Goal: Information Seeking & Learning: Learn about a topic

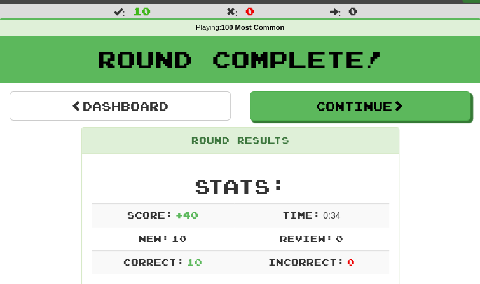
click at [174, 177] on h2 "Stats:" at bounding box center [241, 186] width 298 height 21
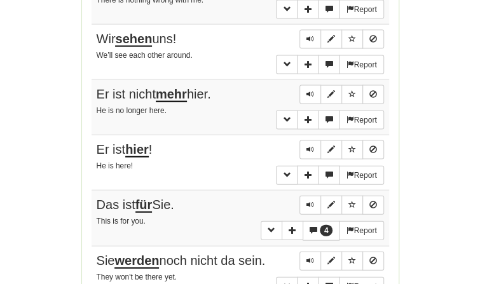
scroll to position [938, 0]
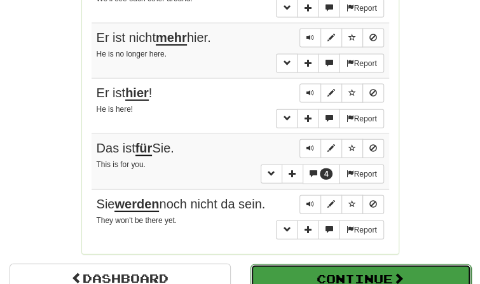
click at [266, 272] on button "Continue" at bounding box center [361, 279] width 221 height 29
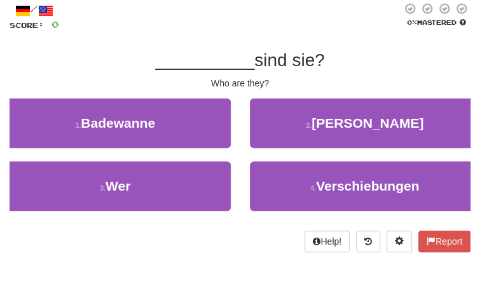
scroll to position [69, 0]
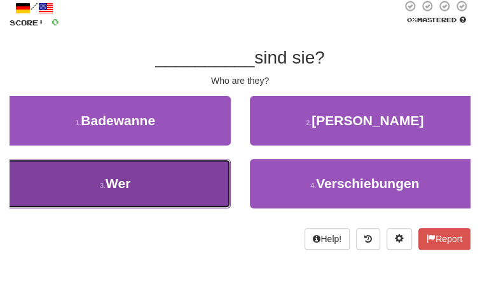
click at [219, 183] on button "3 . Wer" at bounding box center [115, 184] width 231 height 50
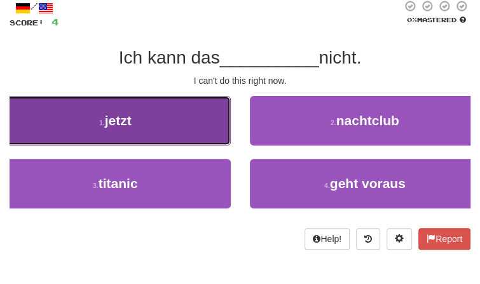
click at [175, 135] on button "1 . jetzt" at bounding box center [115, 121] width 231 height 50
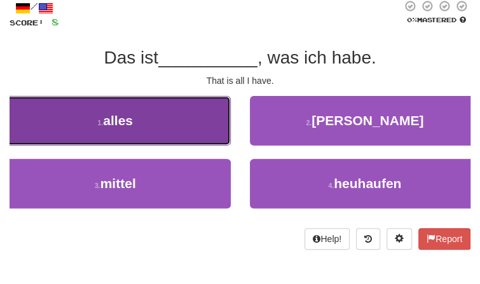
click at [174, 140] on button "1 . alles" at bounding box center [115, 121] width 231 height 50
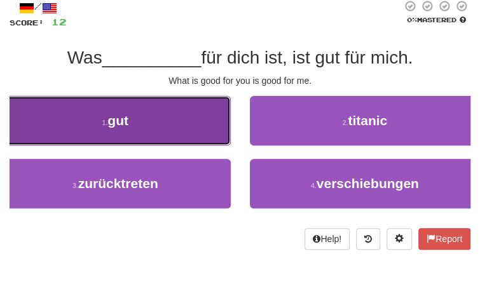
click at [165, 126] on button "1 . gut" at bounding box center [115, 121] width 231 height 50
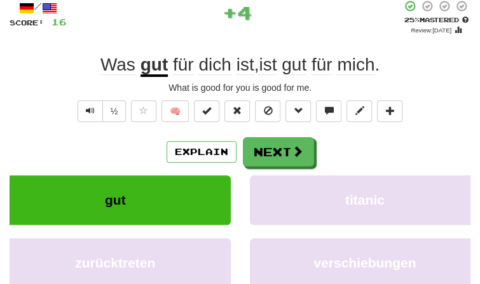
click at [165, 126] on div "½ 🧠" at bounding box center [240, 114] width 461 height 28
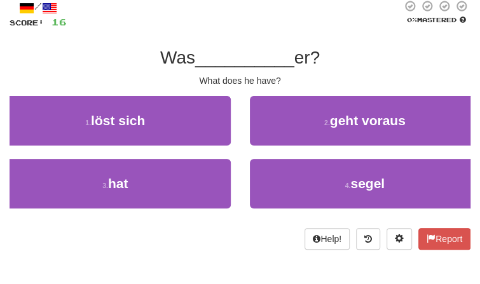
click at [174, 157] on div "1 . löst sich" at bounding box center [115, 127] width 250 height 63
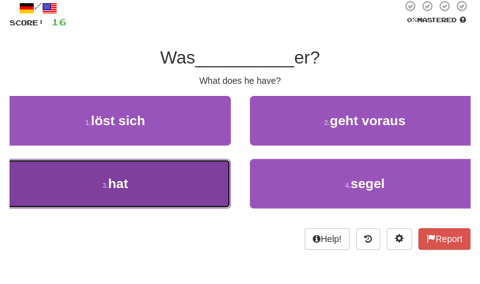
click at [174, 160] on button "3 . hat" at bounding box center [115, 184] width 231 height 50
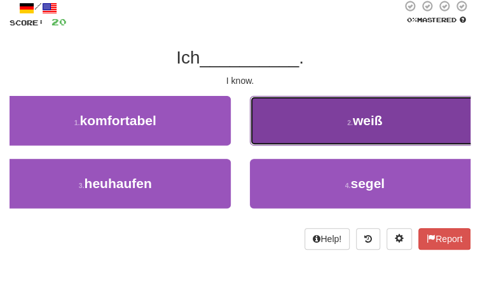
click at [312, 119] on button "2 . weiß" at bounding box center [365, 121] width 231 height 50
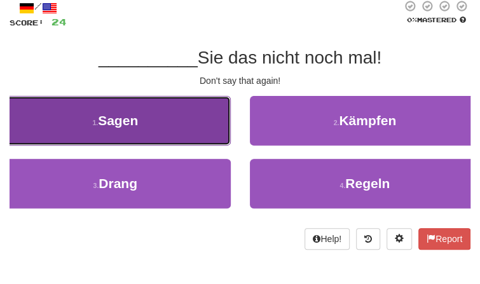
click at [207, 107] on button "1 . Sagen" at bounding box center [115, 121] width 231 height 50
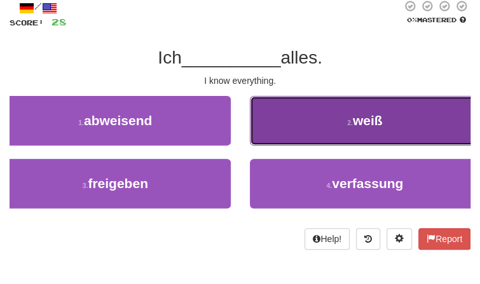
click at [343, 132] on button "2 . weiß" at bounding box center [365, 121] width 231 height 50
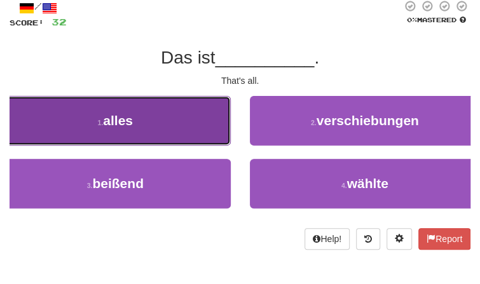
click at [210, 116] on button "1 . alles" at bounding box center [115, 121] width 231 height 50
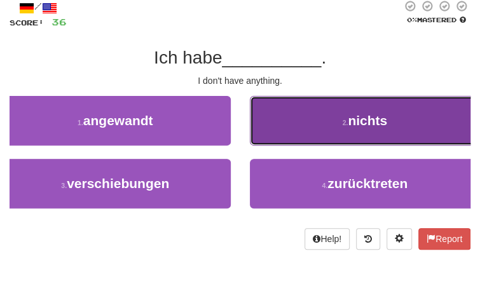
click at [359, 104] on button "2 . nichts" at bounding box center [365, 121] width 231 height 50
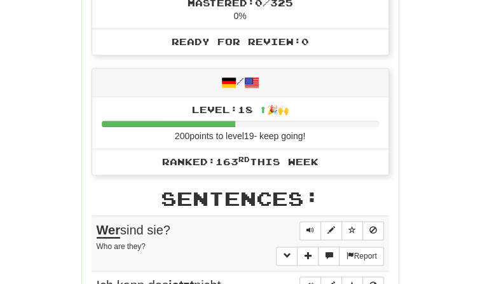
scroll to position [0, 0]
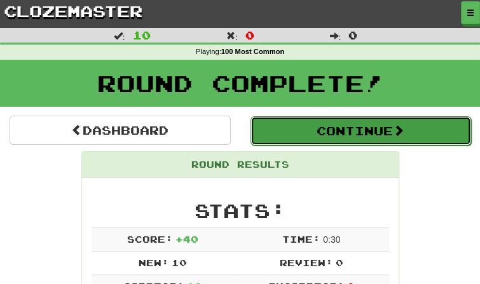
click at [343, 123] on button "Continue" at bounding box center [361, 130] width 221 height 29
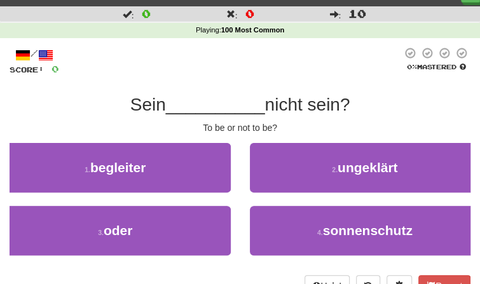
scroll to position [24, 0]
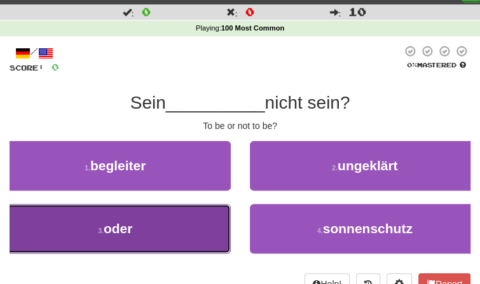
click at [199, 205] on button "3 . oder" at bounding box center [115, 229] width 231 height 50
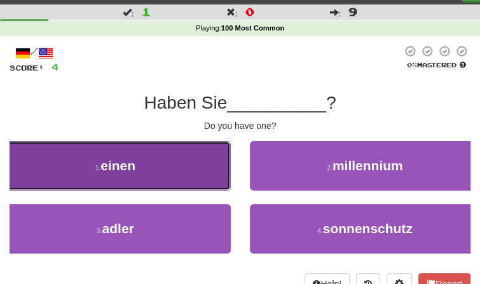
click at [175, 142] on button "1 . einen" at bounding box center [115, 166] width 231 height 50
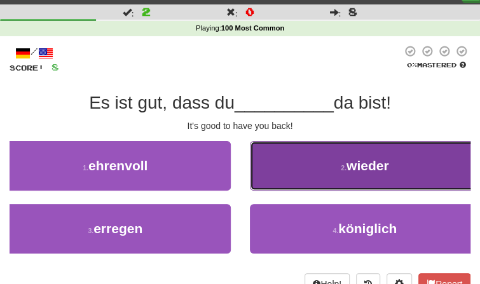
click at [270, 162] on button "2 . wieder" at bounding box center [365, 166] width 231 height 50
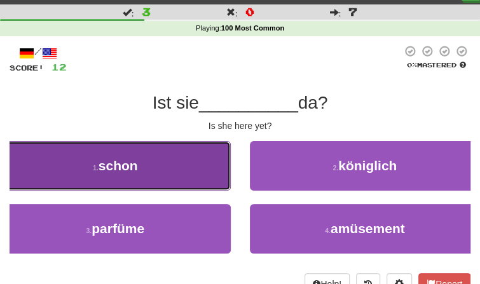
click at [173, 188] on button "1 . schon" at bounding box center [115, 166] width 231 height 50
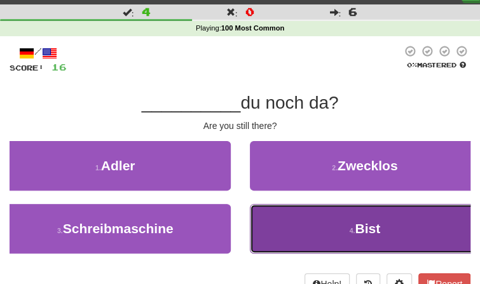
click at [294, 211] on button "4 . Bist" at bounding box center [365, 229] width 231 height 50
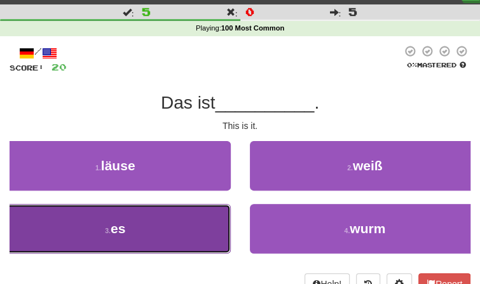
click at [210, 211] on button "3 . es" at bounding box center [115, 229] width 231 height 50
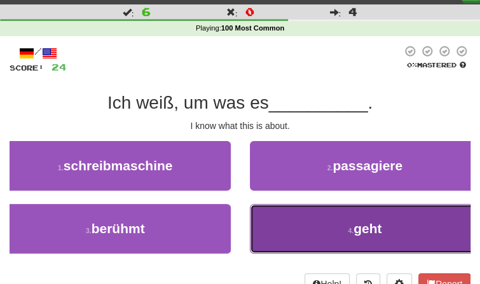
click at [301, 221] on button "4 . geht" at bounding box center [365, 229] width 231 height 50
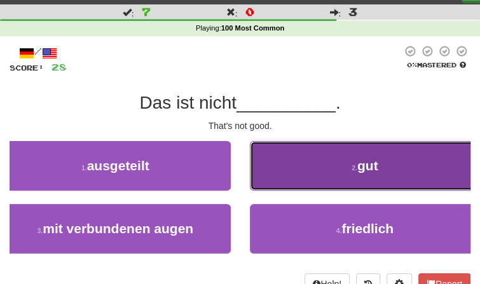
click at [321, 189] on button "2 . gut" at bounding box center [365, 166] width 231 height 50
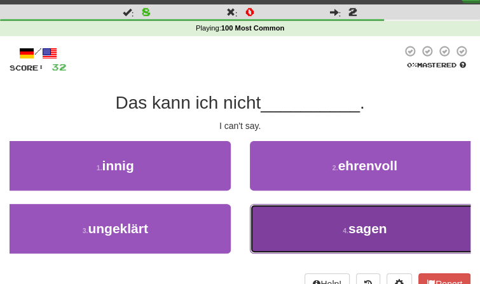
click at [308, 218] on button "4 . sagen" at bounding box center [365, 229] width 231 height 50
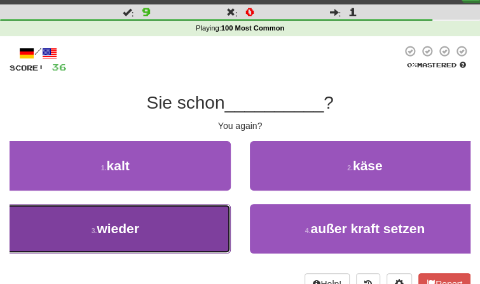
click at [183, 230] on button "3 . wieder" at bounding box center [115, 229] width 231 height 50
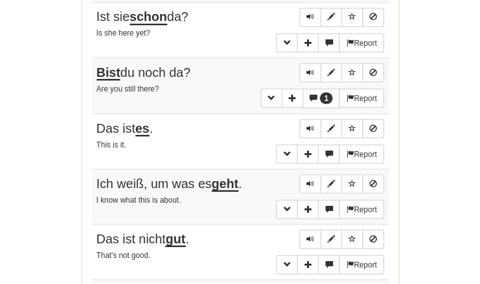
scroll to position [799, 0]
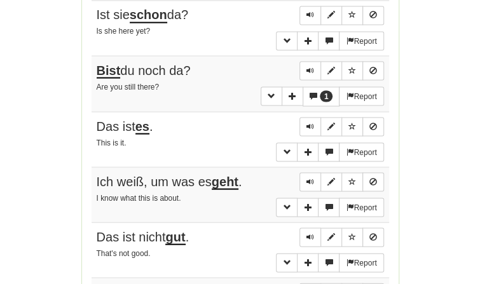
click at [149, 204] on td "Report Ich weiß, um was es geht . I know what this is about." at bounding box center [241, 194] width 298 height 55
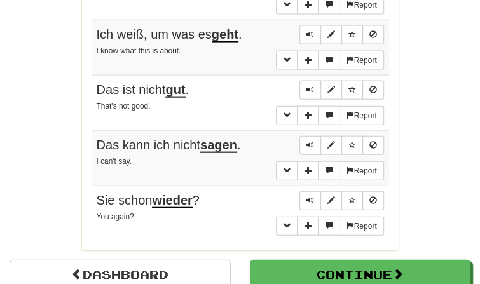
scroll to position [950, 0]
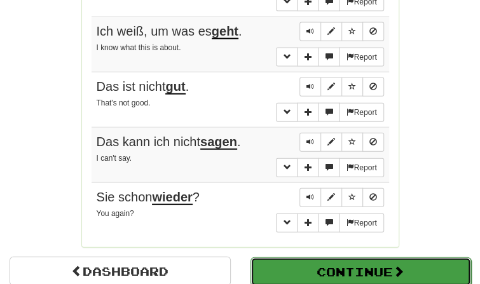
click at [283, 273] on button "Continue" at bounding box center [361, 272] width 221 height 29
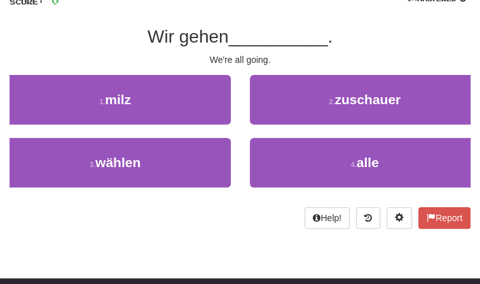
scroll to position [90, 0]
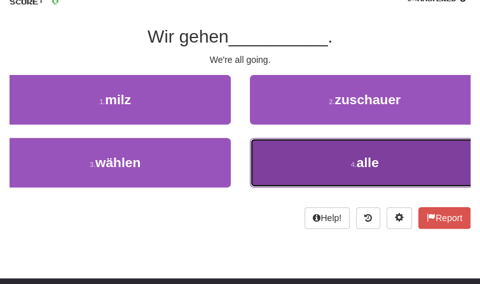
click at [295, 184] on button "4 . alle" at bounding box center [365, 163] width 231 height 50
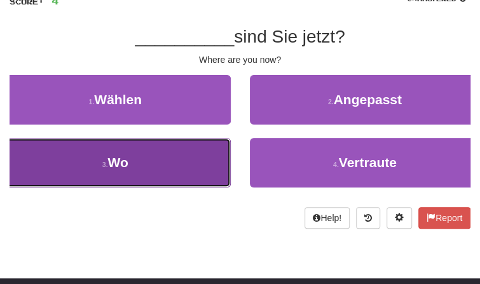
click at [193, 167] on button "3 . Wo" at bounding box center [115, 163] width 231 height 50
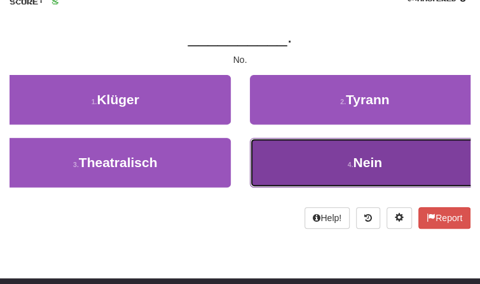
click at [291, 158] on button "4 . Nein" at bounding box center [365, 163] width 231 height 50
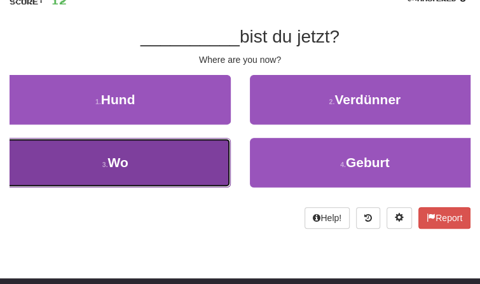
click at [190, 166] on button "3 . Wo" at bounding box center [115, 163] width 231 height 50
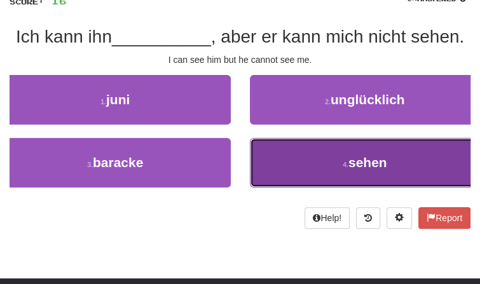
click at [354, 167] on span "sehen" at bounding box center [368, 162] width 39 height 15
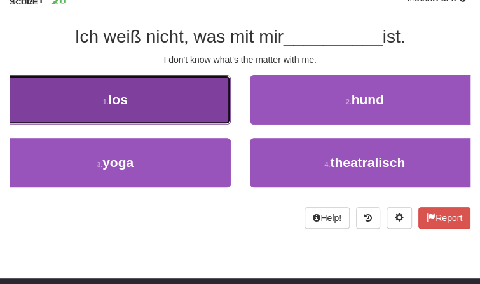
click at [198, 103] on button "1 . los" at bounding box center [115, 100] width 231 height 50
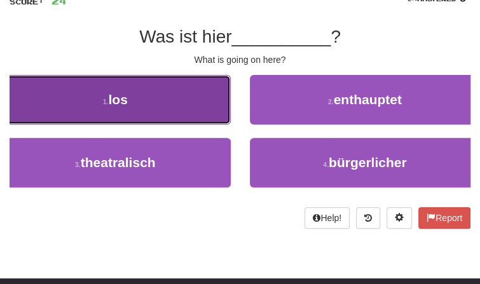
click at [198, 104] on button "1 . los" at bounding box center [115, 100] width 231 height 50
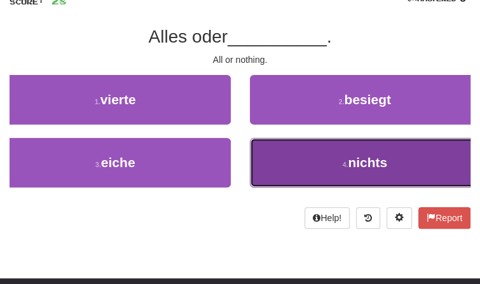
click at [305, 146] on button "4 . nichts" at bounding box center [365, 163] width 231 height 50
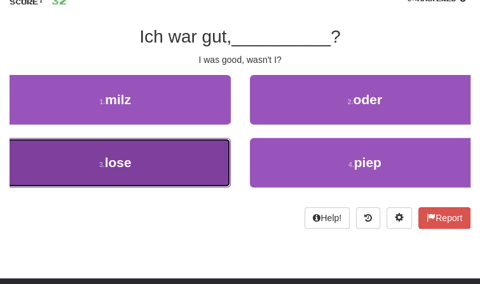
click at [151, 162] on button "3 . lose" at bounding box center [115, 163] width 231 height 50
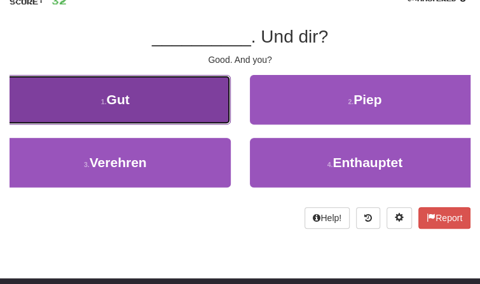
click at [128, 116] on button "1 . Gut" at bounding box center [115, 100] width 231 height 50
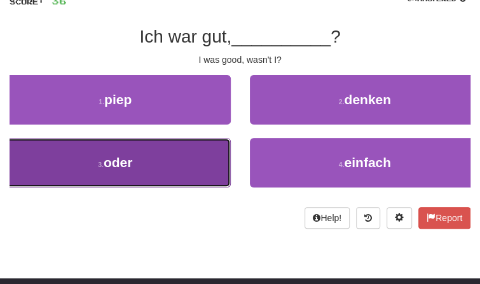
click at [170, 167] on button "3 . oder" at bounding box center [115, 163] width 231 height 50
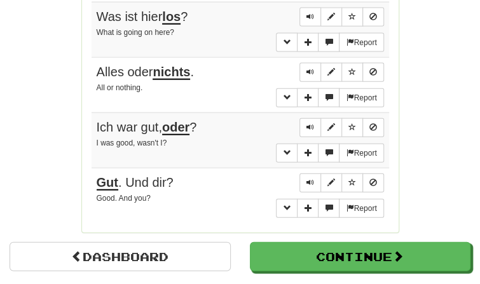
scroll to position [987, 0]
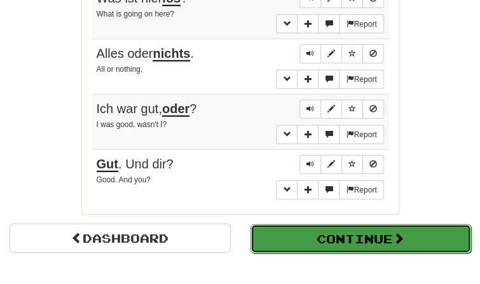
click at [300, 243] on button "Continue" at bounding box center [361, 239] width 221 height 29
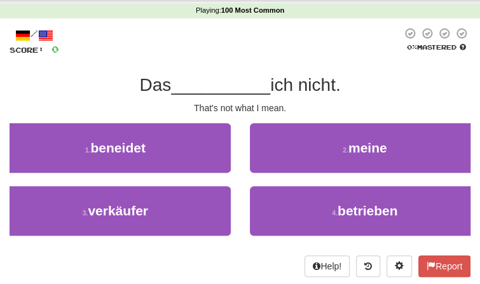
scroll to position [43, 0]
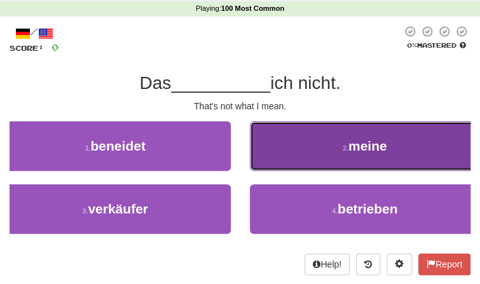
click at [313, 156] on button "2 . meine" at bounding box center [365, 146] width 231 height 50
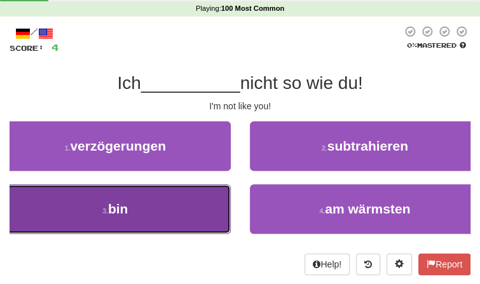
click at [145, 218] on button "3 . bin" at bounding box center [115, 209] width 231 height 50
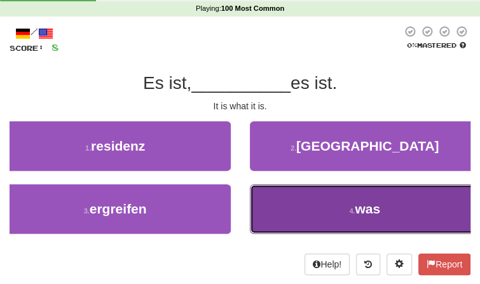
click at [288, 204] on button "4 . was" at bounding box center [365, 209] width 231 height 50
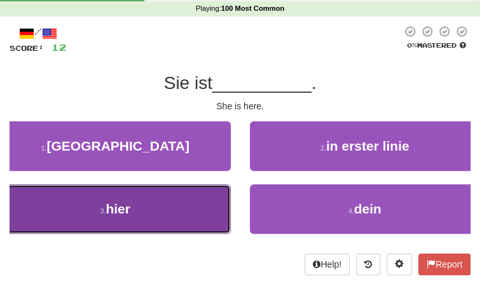
click at [211, 210] on button "3 . hier" at bounding box center [115, 209] width 231 height 50
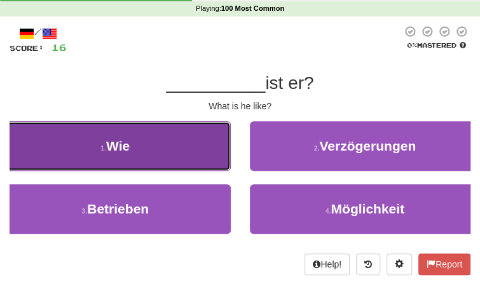
click at [192, 165] on button "1 . Wie" at bounding box center [115, 146] width 231 height 50
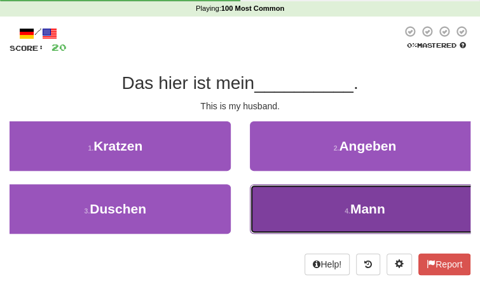
click at [345, 190] on button "4 . Mann" at bounding box center [365, 209] width 231 height 50
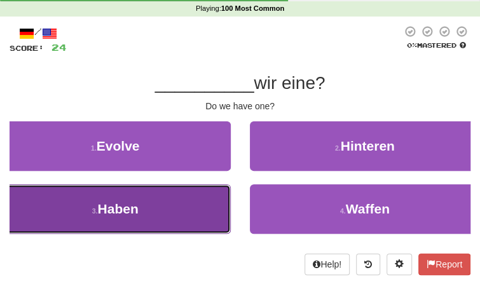
click at [192, 215] on button "3 . Haben" at bounding box center [115, 209] width 231 height 50
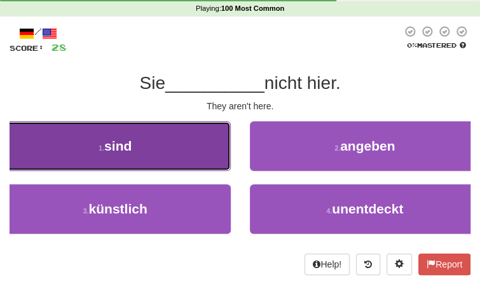
click at [149, 163] on button "1 . sind" at bounding box center [115, 146] width 231 height 50
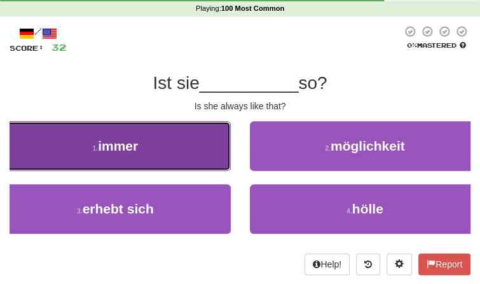
click at [148, 136] on button "1 . immer" at bounding box center [115, 146] width 231 height 50
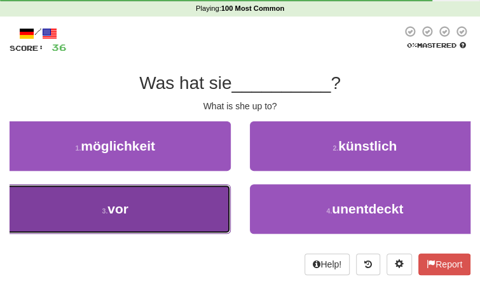
click at [156, 211] on button "3 . vor" at bounding box center [115, 209] width 231 height 50
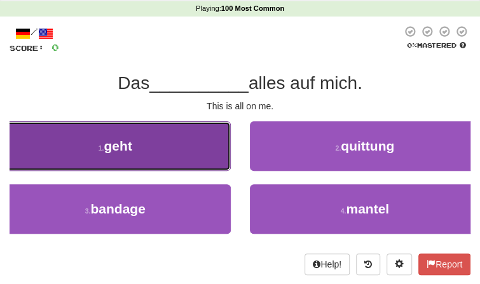
click at [149, 134] on button "1 . geht" at bounding box center [115, 146] width 231 height 50
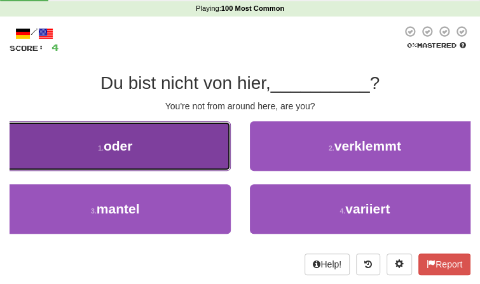
click at [154, 146] on button "1 . oder" at bounding box center [115, 146] width 231 height 50
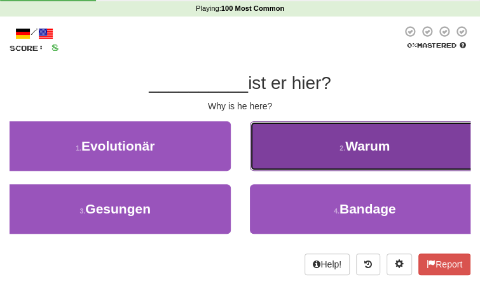
click at [290, 164] on button "2 . Warum" at bounding box center [365, 146] width 231 height 50
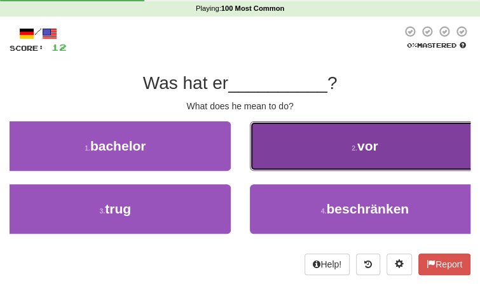
click at [261, 162] on button "2 . vor" at bounding box center [365, 146] width 231 height 50
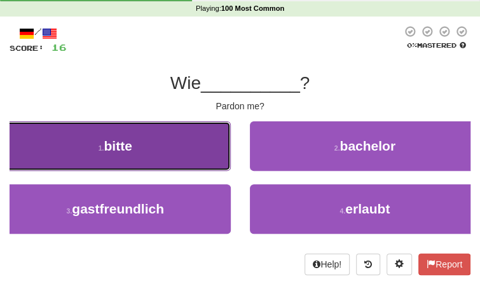
click at [161, 156] on button "1 . bitte" at bounding box center [115, 146] width 231 height 50
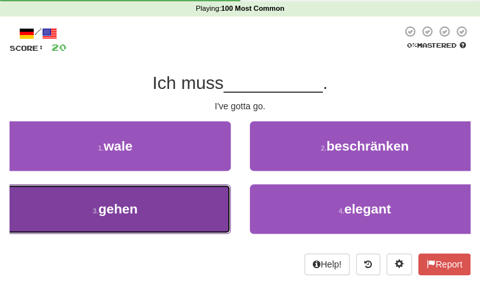
click at [209, 204] on button "3 . gehen" at bounding box center [115, 209] width 231 height 50
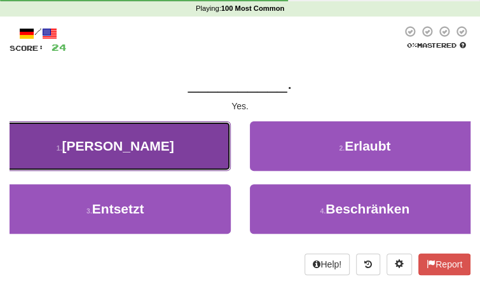
click at [160, 136] on button "1 . Ja" at bounding box center [115, 146] width 231 height 50
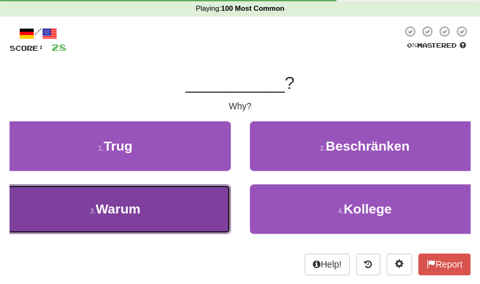
click at [183, 202] on button "3 . Warum" at bounding box center [115, 209] width 231 height 50
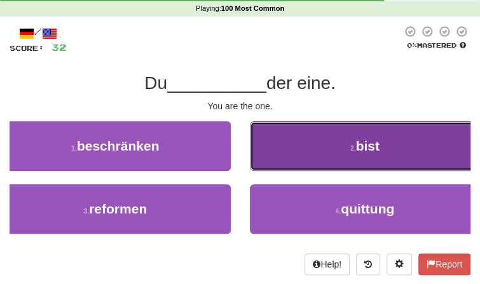
click at [332, 158] on button "2 . bist" at bounding box center [365, 146] width 231 height 50
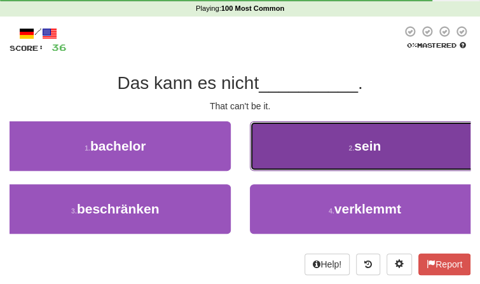
click at [318, 149] on button "2 . sein" at bounding box center [365, 146] width 231 height 50
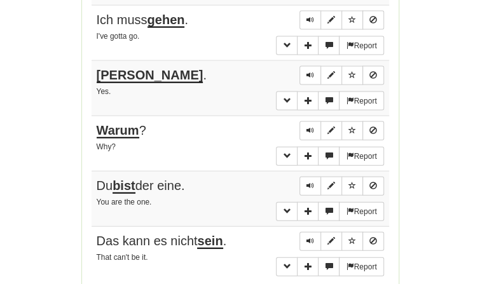
scroll to position [910, 0]
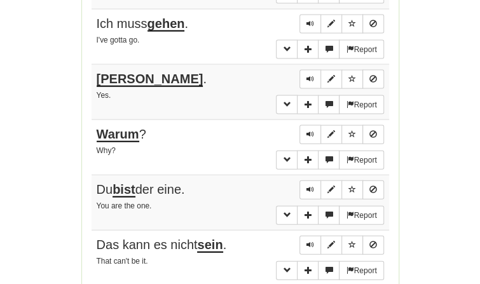
click at [193, 156] on td "Report Warum ? Why?" at bounding box center [241, 147] width 298 height 55
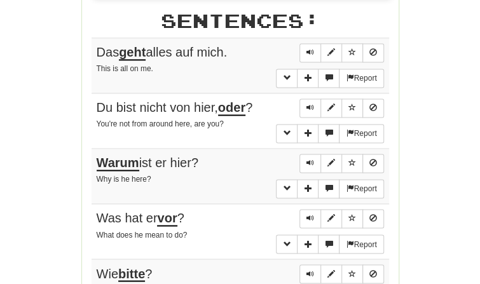
scroll to position [596, 0]
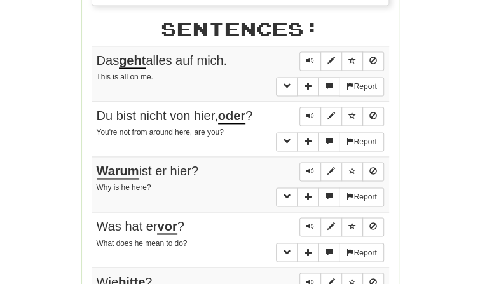
click at [453, 132] on div "Round Results Stats: Score: + 40 Time: 0 : 32 New: 10 Review: 0 Correct: 10 Inc…" at bounding box center [240, 86] width 461 height 1063
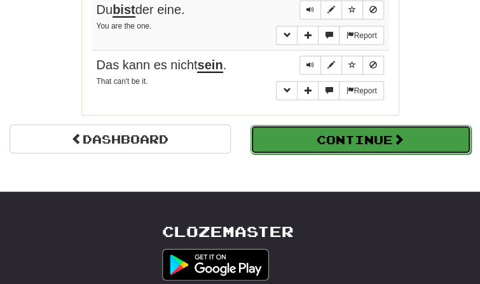
click at [428, 130] on button "Continue" at bounding box center [361, 139] width 221 height 29
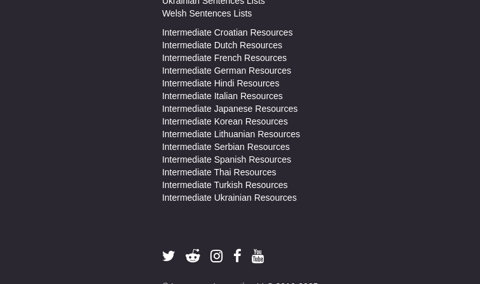
scroll to position [31, 0]
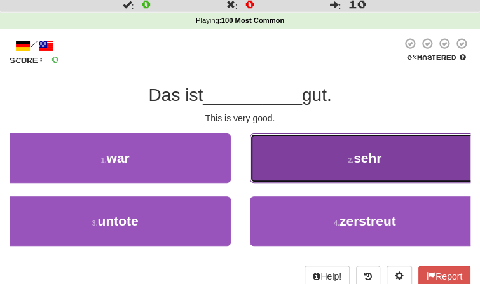
click at [326, 167] on button "2 . sehr" at bounding box center [365, 159] width 231 height 50
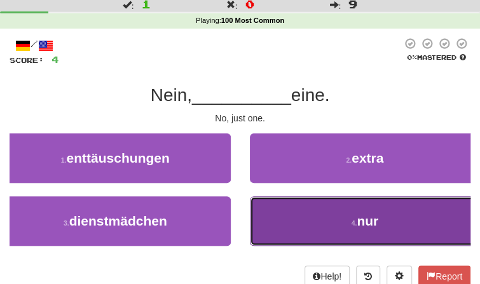
click at [341, 204] on button "4 . nur" at bounding box center [365, 222] width 231 height 50
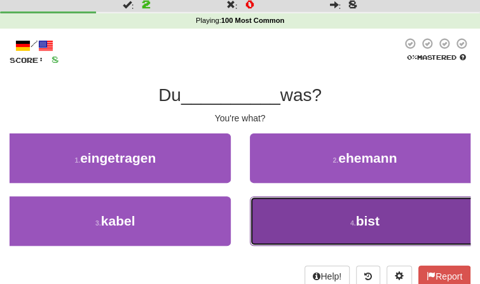
click at [330, 206] on button "4 . bist" at bounding box center [365, 222] width 231 height 50
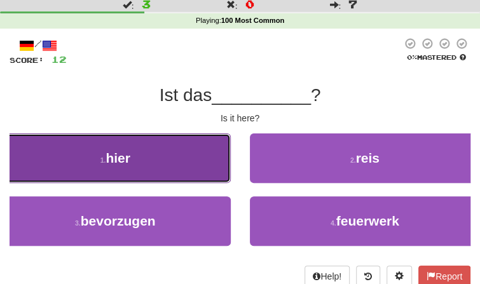
click at [182, 134] on button "1 . hier" at bounding box center [115, 159] width 231 height 50
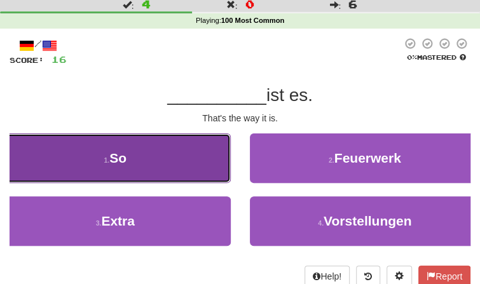
click at [188, 143] on button "1 . So" at bounding box center [115, 159] width 231 height 50
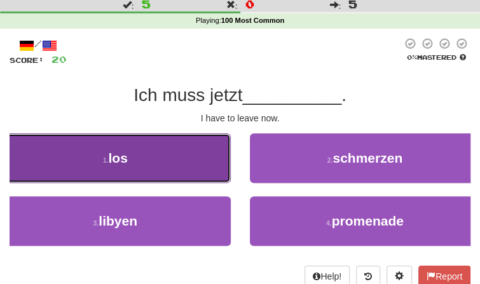
click at [170, 147] on button "1 . los" at bounding box center [115, 159] width 231 height 50
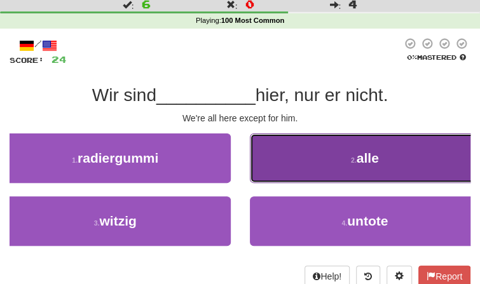
click at [321, 153] on button "2 . alle" at bounding box center [365, 159] width 231 height 50
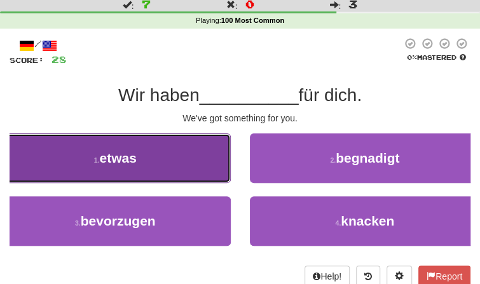
click at [163, 163] on button "1 . etwas" at bounding box center [115, 159] width 231 height 50
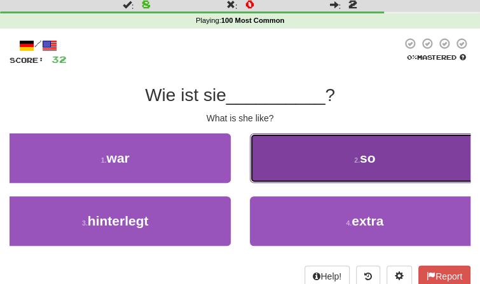
click at [324, 164] on button "2 . so" at bounding box center [365, 159] width 231 height 50
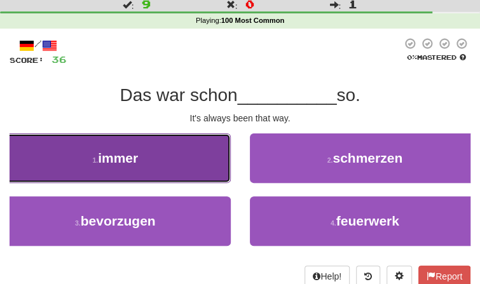
click at [191, 163] on button "1 . immer" at bounding box center [115, 159] width 231 height 50
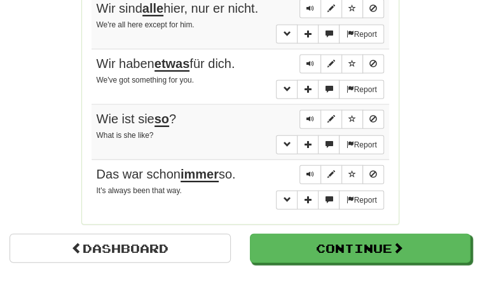
scroll to position [970, 0]
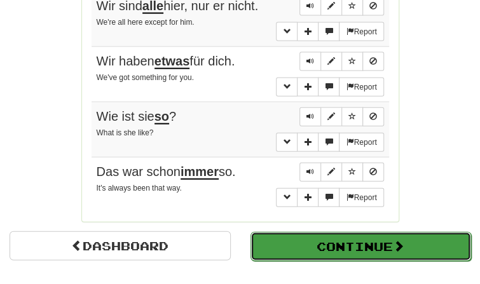
click at [336, 246] on button "Continue" at bounding box center [361, 246] width 221 height 29
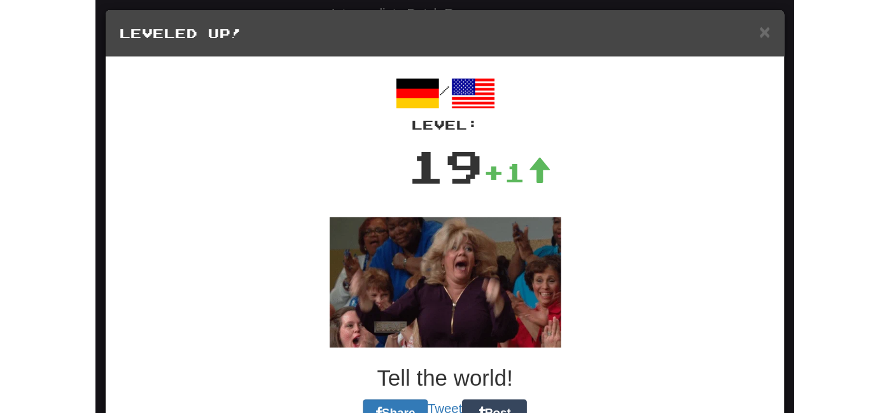
scroll to position [451, 0]
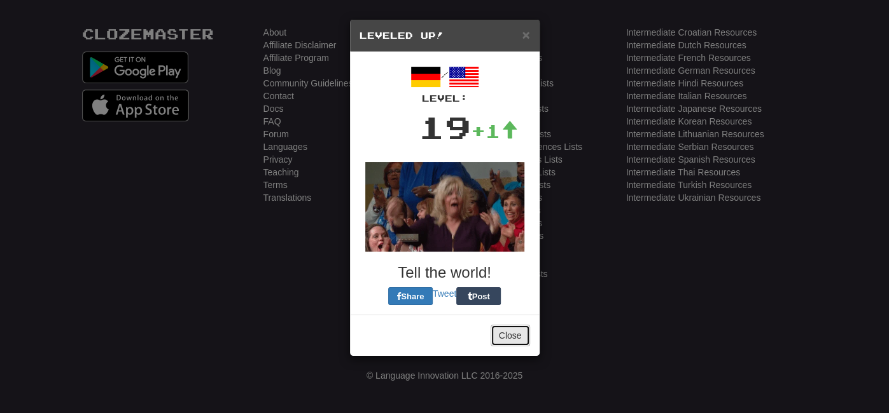
click at [480, 284] on button "Close" at bounding box center [509, 336] width 39 height 22
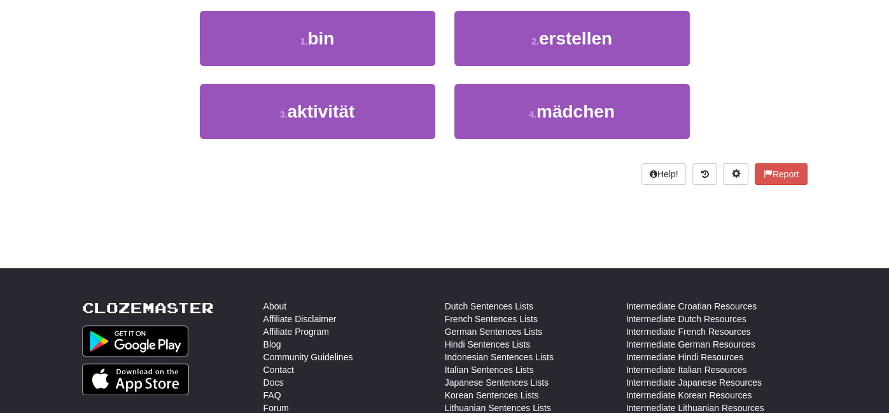
scroll to position [0, 0]
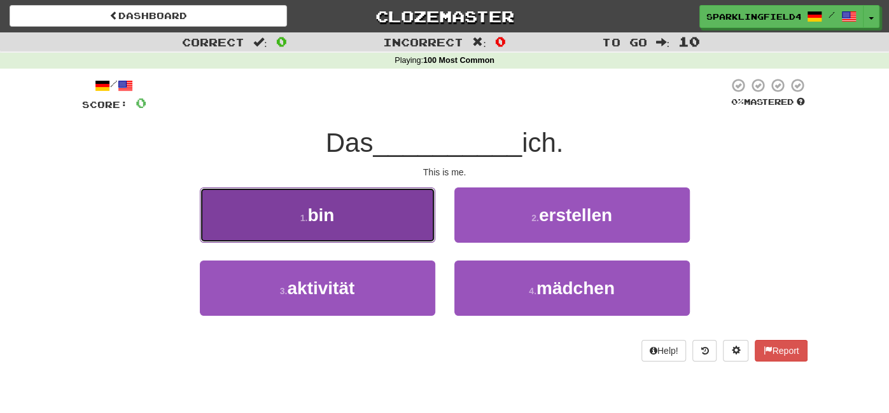
click at [389, 226] on button "1 . bin" at bounding box center [317, 215] width 235 height 55
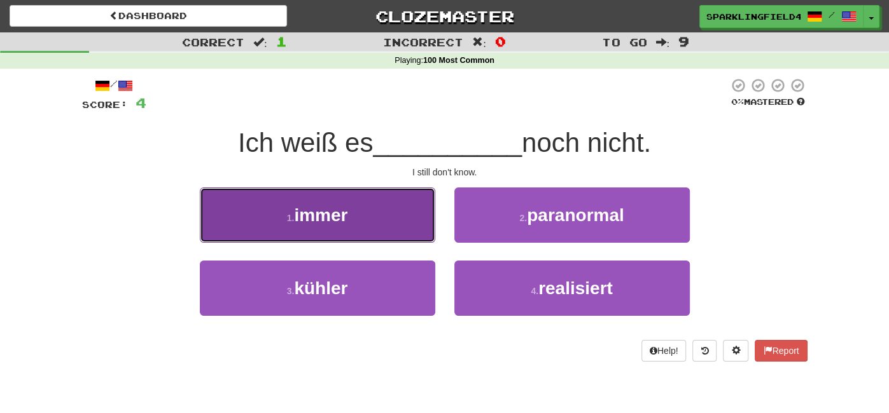
click at [401, 230] on button "1 . immer" at bounding box center [317, 215] width 235 height 55
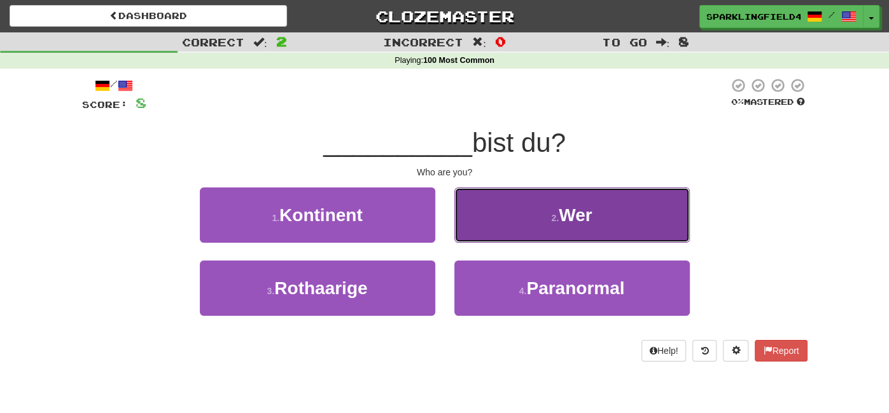
click at [480, 219] on span "Wer" at bounding box center [574, 215] width 33 height 20
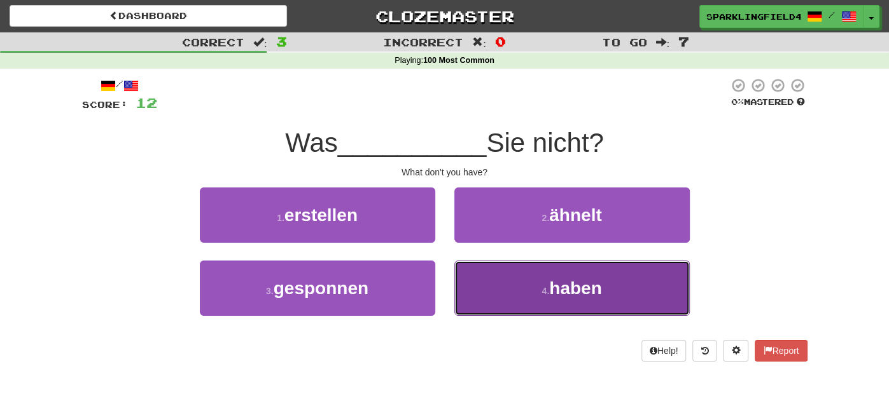
click at [480, 281] on span "haben" at bounding box center [575, 289] width 52 height 20
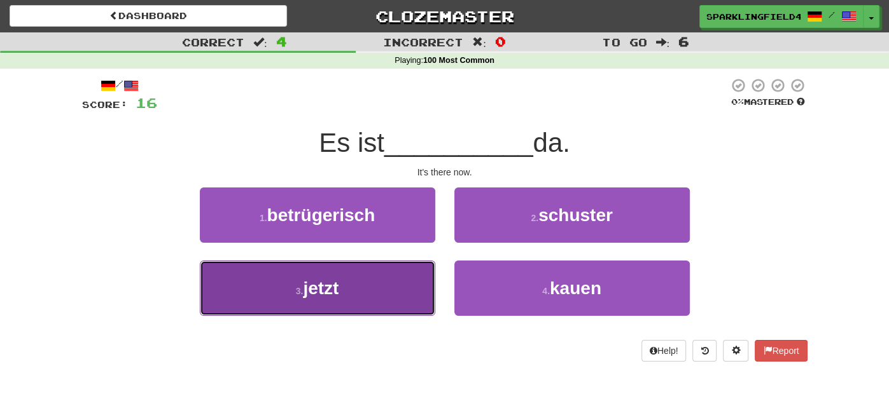
click at [366, 284] on button "3 . jetzt" at bounding box center [317, 288] width 235 height 55
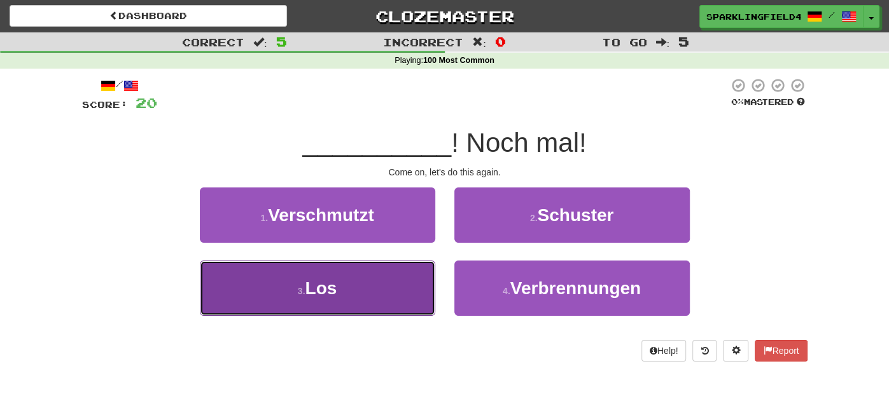
click at [372, 284] on button "3 . Los" at bounding box center [317, 288] width 235 height 55
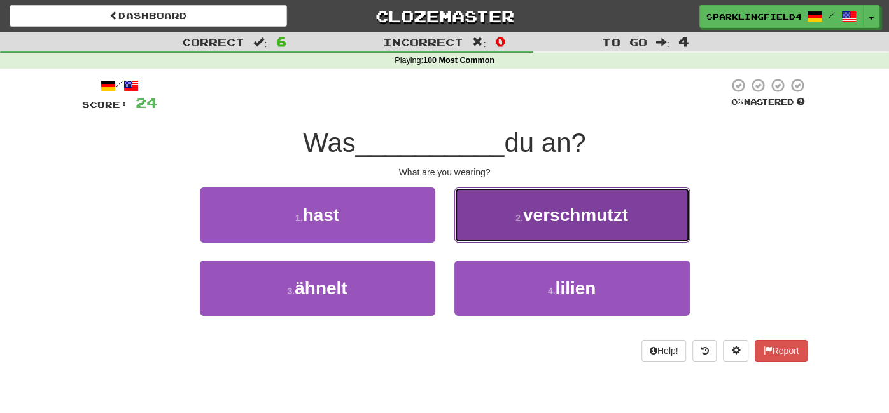
click at [480, 226] on button "2 . verschmutzt" at bounding box center [571, 215] width 235 height 55
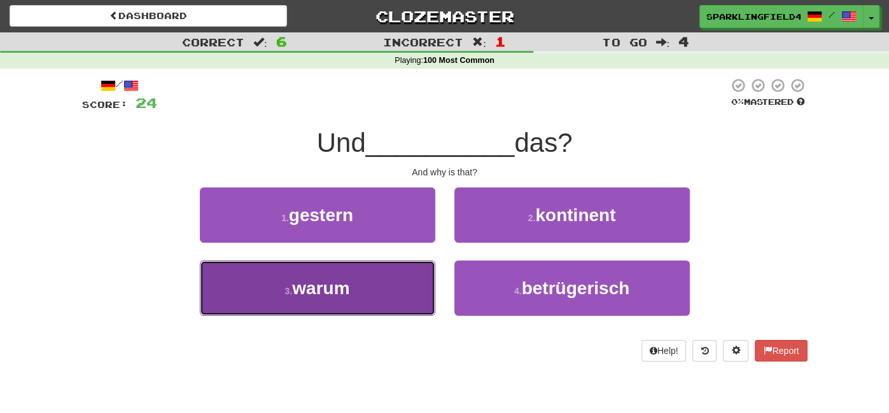
click at [387, 284] on button "3 . warum" at bounding box center [317, 288] width 235 height 55
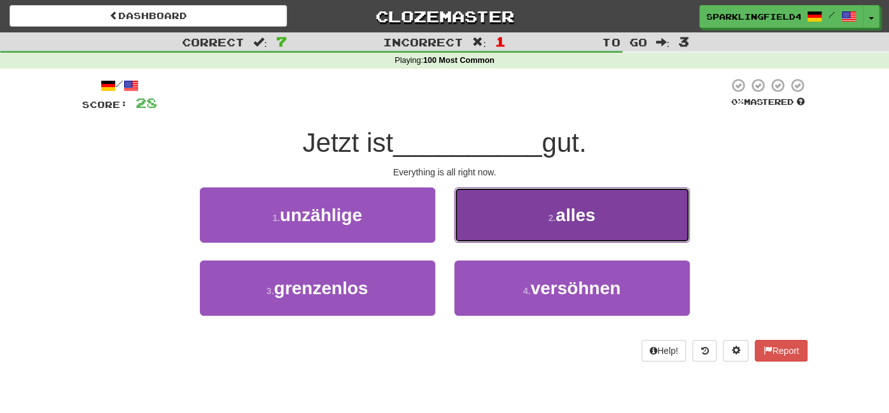
click at [480, 224] on button "2 . alles" at bounding box center [571, 215] width 235 height 55
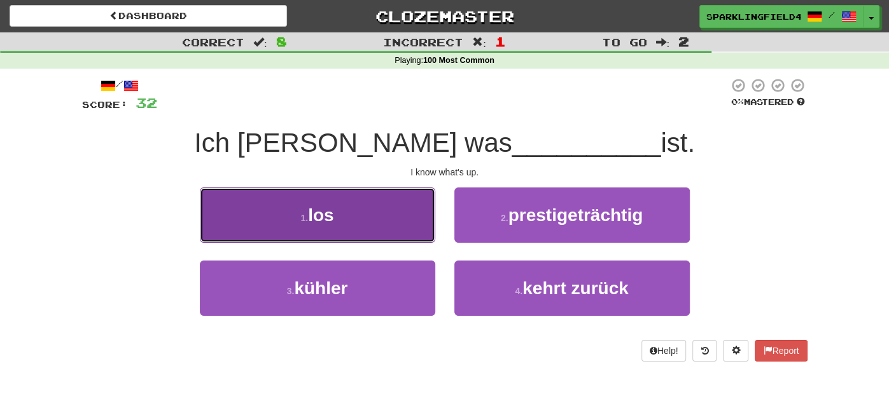
click at [384, 228] on button "1 . los" at bounding box center [317, 215] width 235 height 55
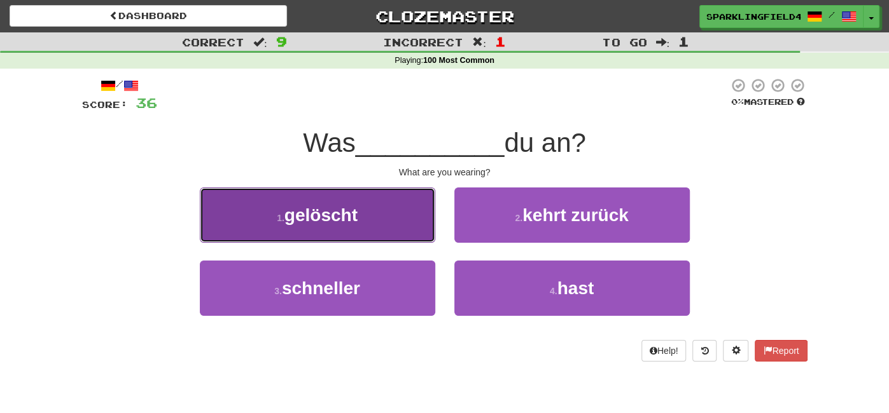
click at [391, 235] on button "1 . gelöscht" at bounding box center [317, 215] width 235 height 55
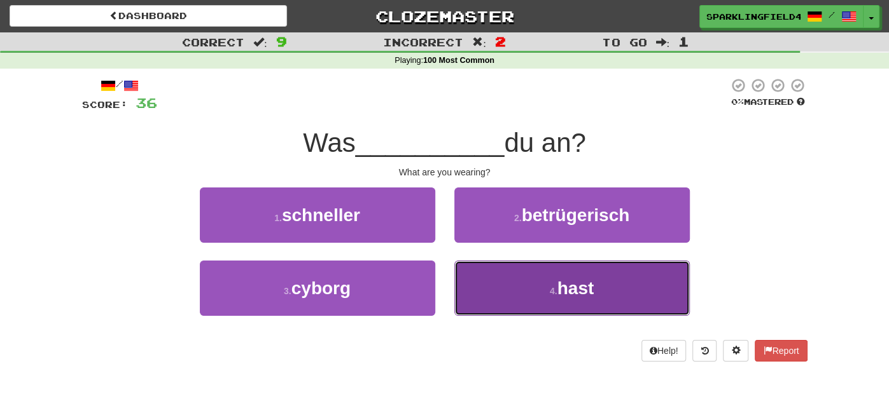
click at [480, 276] on button "4 . hast" at bounding box center [571, 288] width 235 height 55
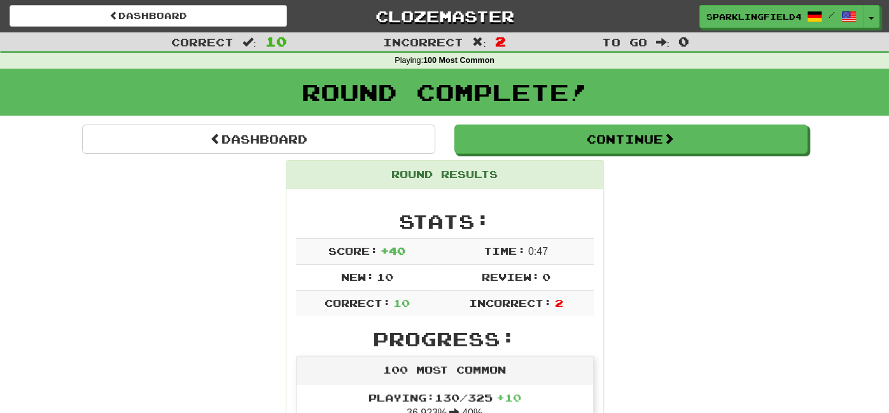
scroll to position [3, 0]
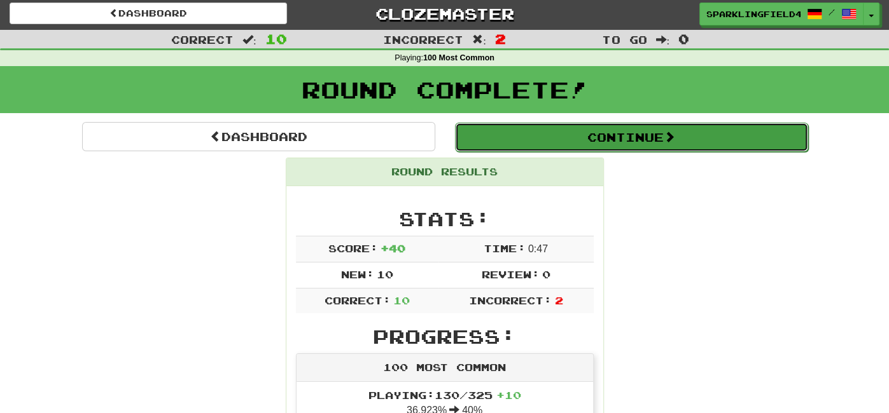
click at [480, 134] on button "Continue" at bounding box center [631, 137] width 353 height 29
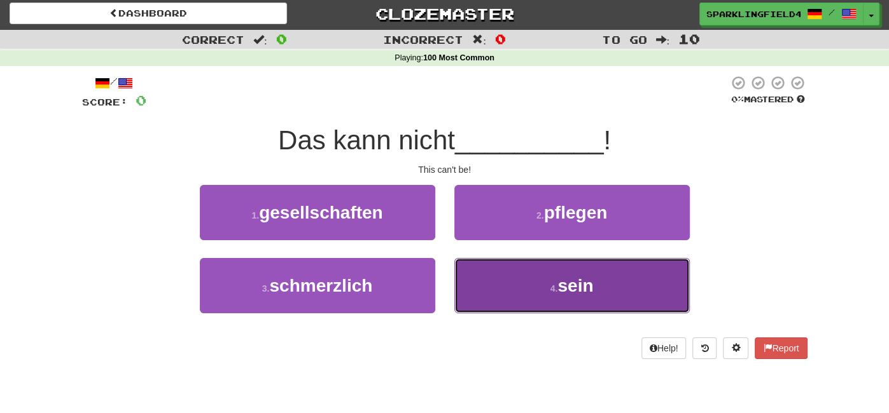
click at [480, 284] on button "4 . sein" at bounding box center [571, 285] width 235 height 55
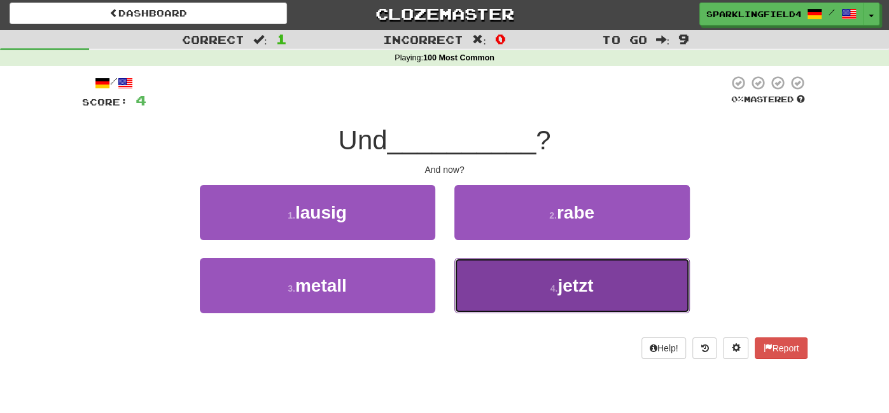
click at [480, 280] on button "4 . jetzt" at bounding box center [571, 285] width 235 height 55
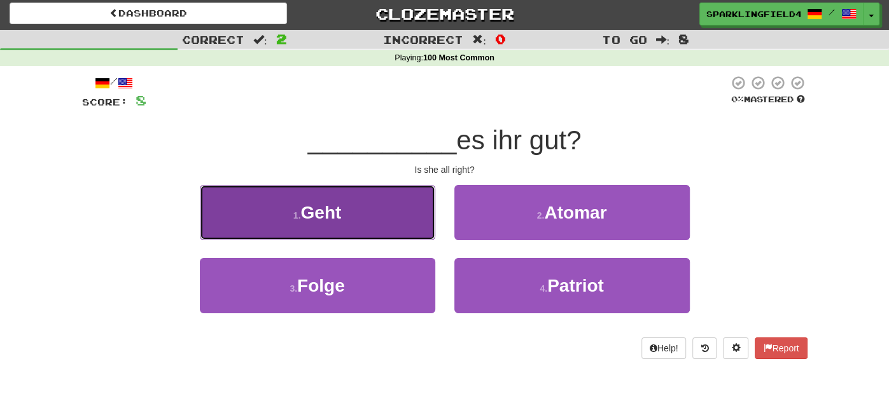
click at [412, 200] on button "1 . Geht" at bounding box center [317, 212] width 235 height 55
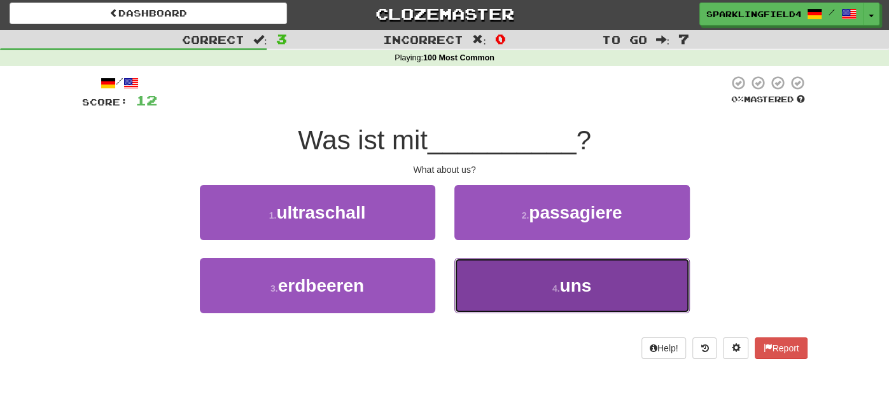
click at [480, 275] on button "4 . uns" at bounding box center [571, 285] width 235 height 55
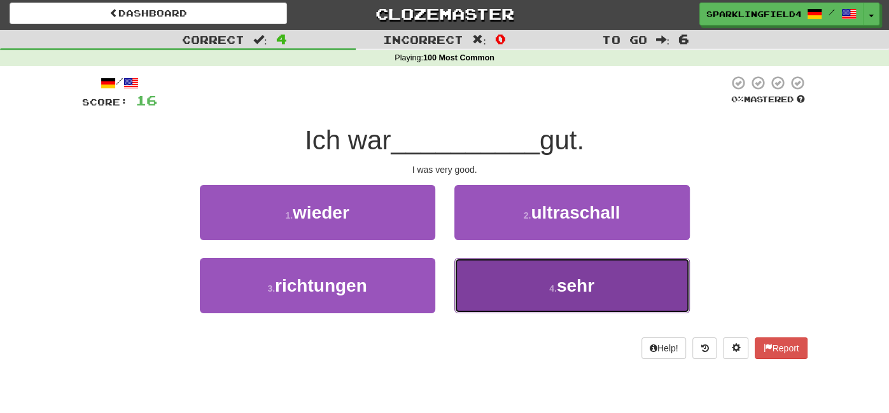
click at [480, 284] on button "4 . sehr" at bounding box center [571, 285] width 235 height 55
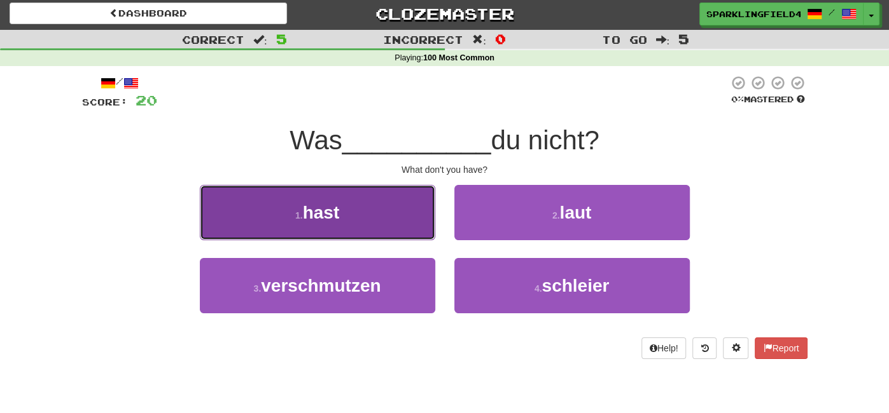
click at [380, 197] on button "1 . hast" at bounding box center [317, 212] width 235 height 55
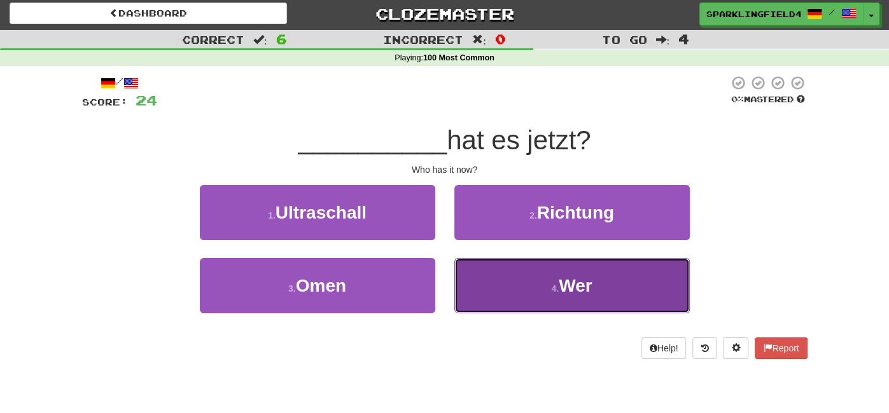
click at [480, 284] on button "4 . Wer" at bounding box center [571, 285] width 235 height 55
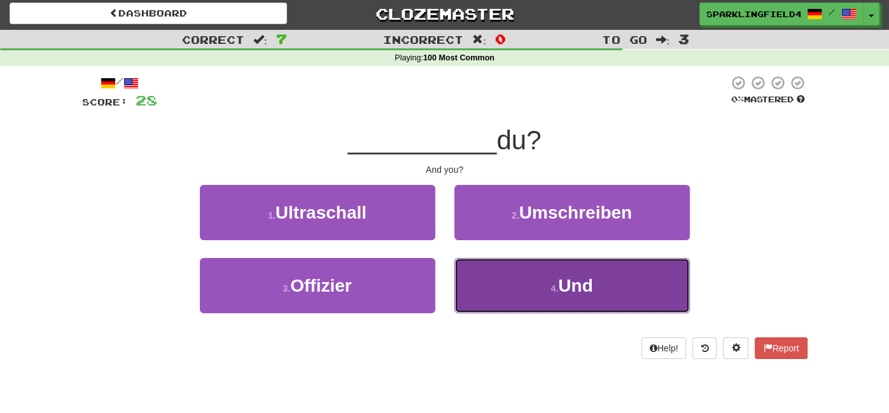
click at [480, 284] on button "4 . Und" at bounding box center [571, 285] width 235 height 55
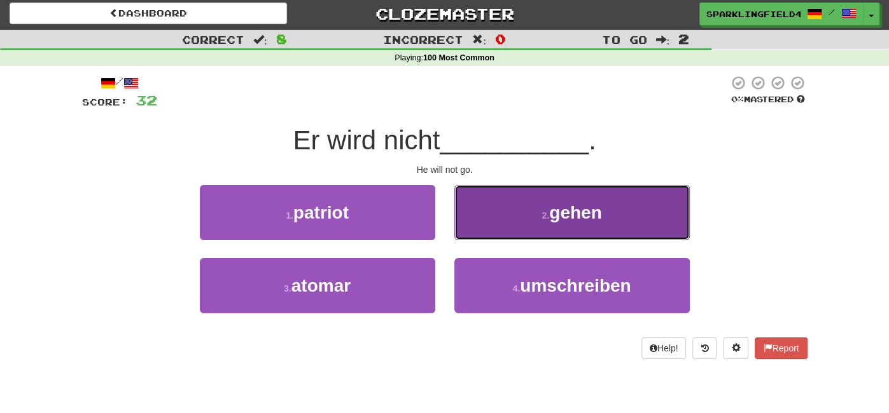
click at [480, 221] on button "2 . gehen" at bounding box center [571, 212] width 235 height 55
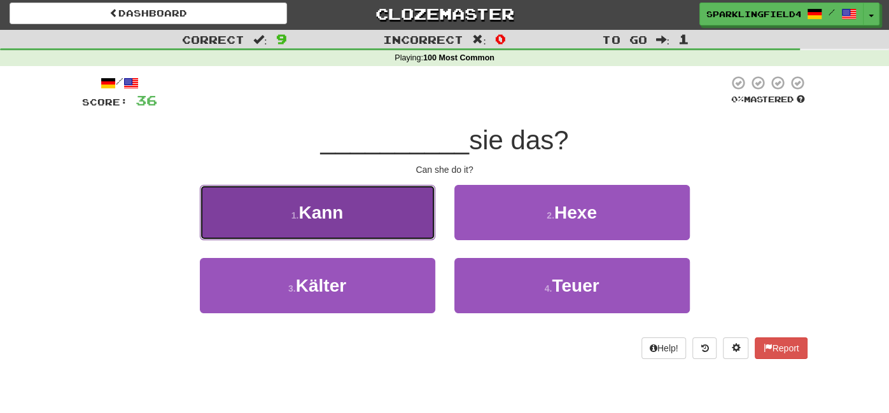
click at [405, 219] on button "1 . Kann" at bounding box center [317, 212] width 235 height 55
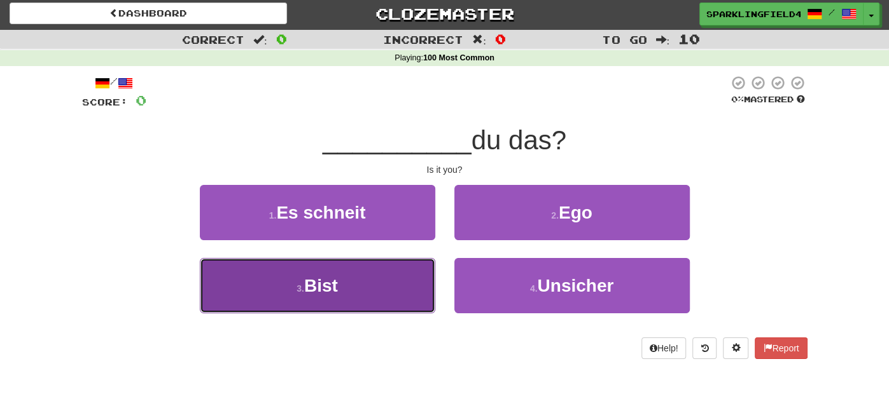
click at [379, 284] on button "3 . Bist" at bounding box center [317, 285] width 235 height 55
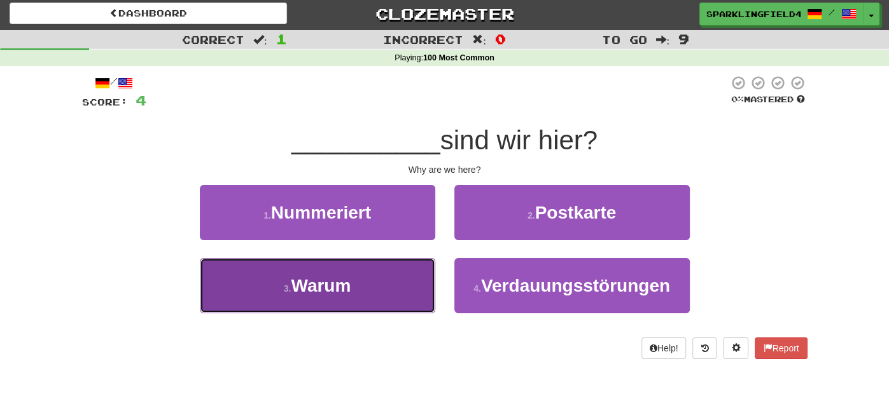
click at [374, 283] on button "3 . Warum" at bounding box center [317, 285] width 235 height 55
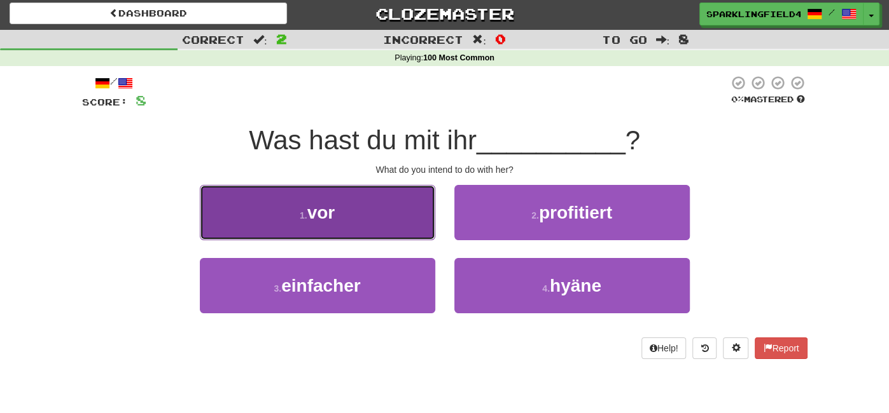
click at [358, 231] on button "1 . vor" at bounding box center [317, 212] width 235 height 55
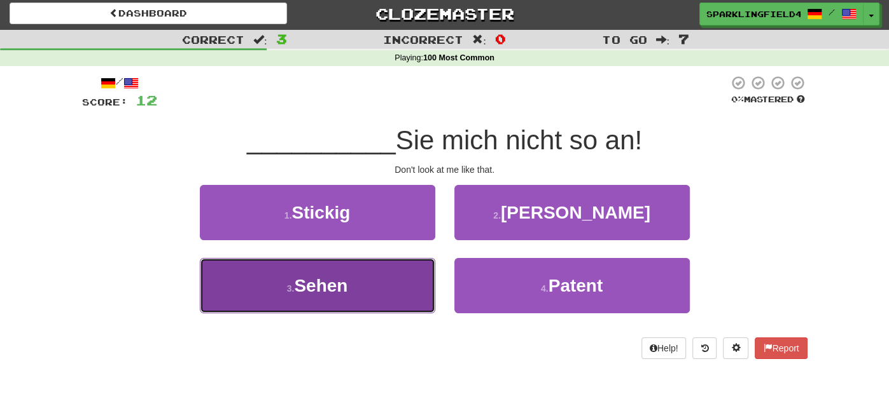
click at [368, 277] on button "3 . Sehen" at bounding box center [317, 285] width 235 height 55
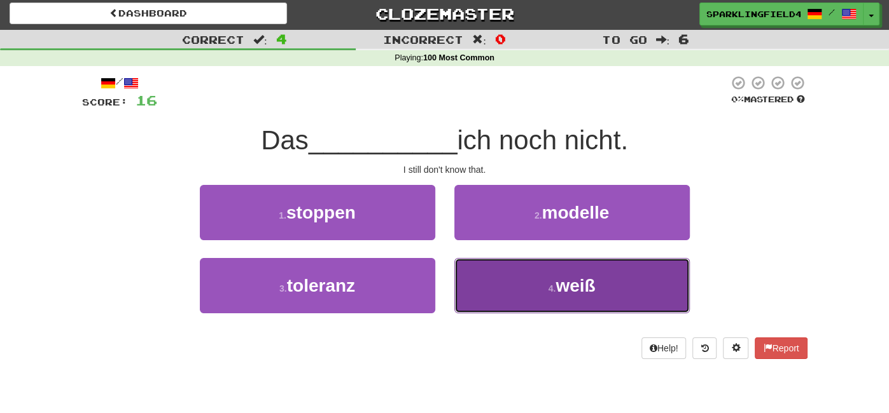
click at [480, 277] on button "4 . weiß" at bounding box center [571, 285] width 235 height 55
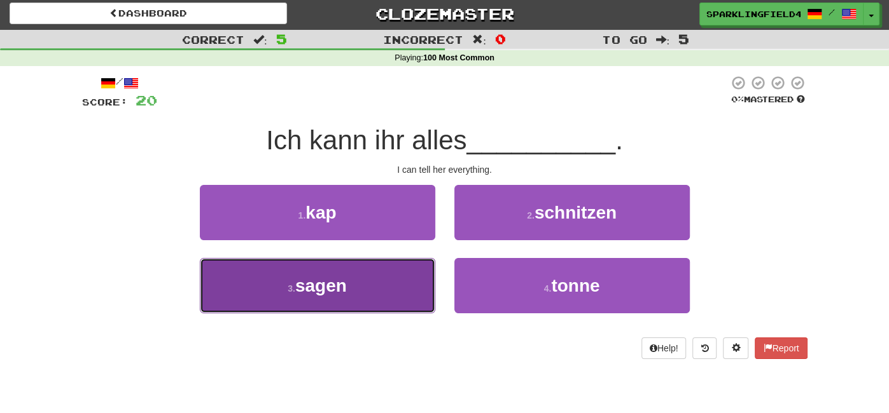
click at [405, 284] on button "3 . sagen" at bounding box center [317, 285] width 235 height 55
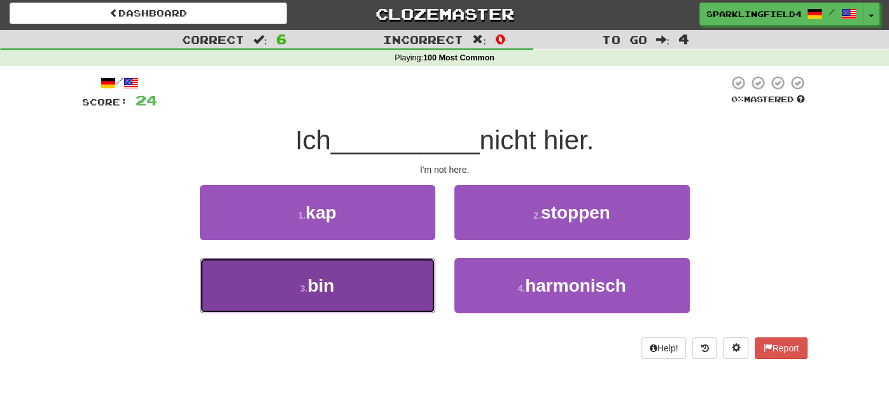
click at [407, 272] on button "3 . bin" at bounding box center [317, 285] width 235 height 55
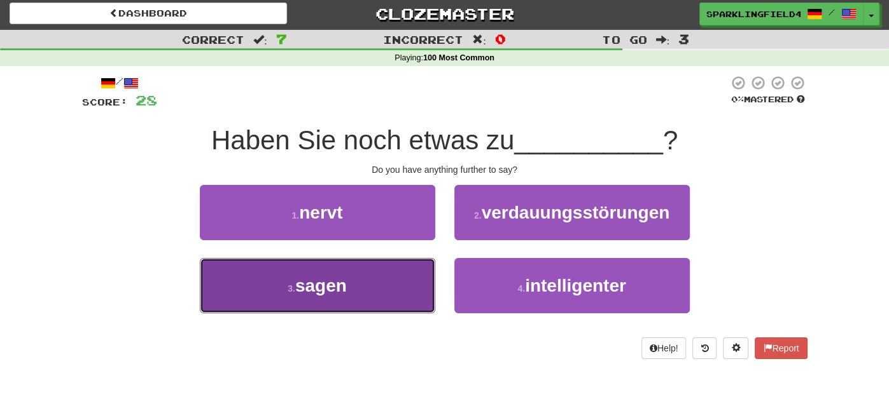
click at [399, 284] on button "3 . sagen" at bounding box center [317, 285] width 235 height 55
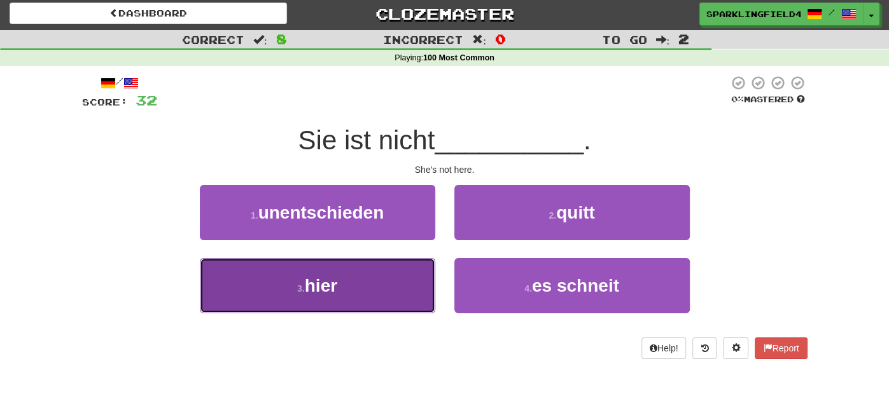
click at [392, 284] on button "3 . hier" at bounding box center [317, 285] width 235 height 55
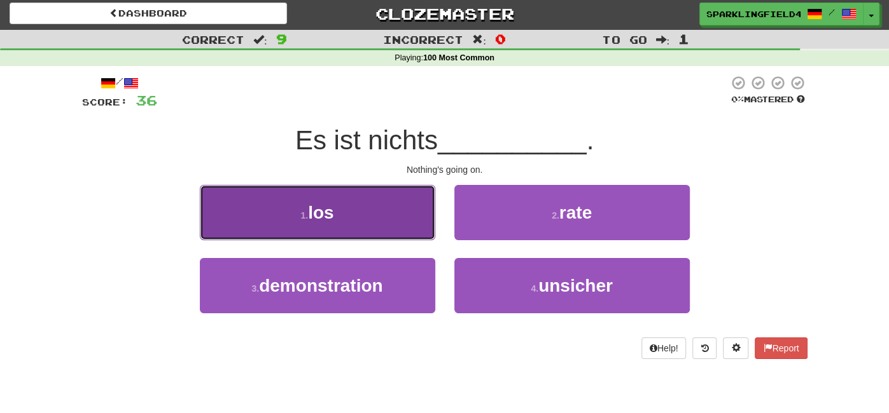
click at [340, 222] on button "1 . los" at bounding box center [317, 212] width 235 height 55
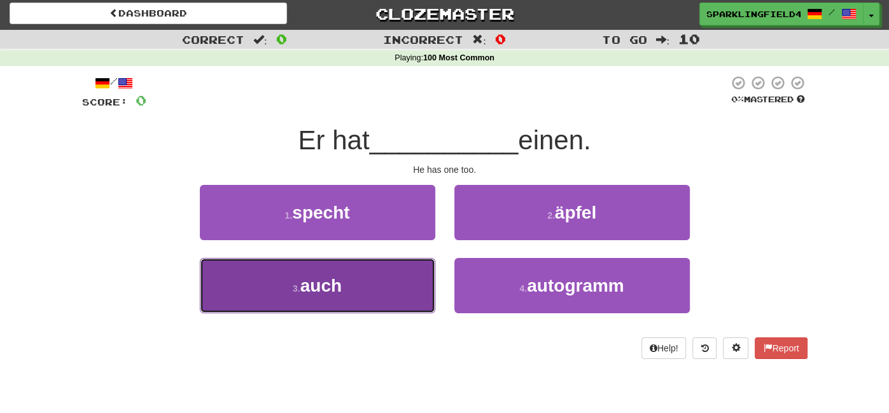
click at [352, 270] on button "3 . auch" at bounding box center [317, 285] width 235 height 55
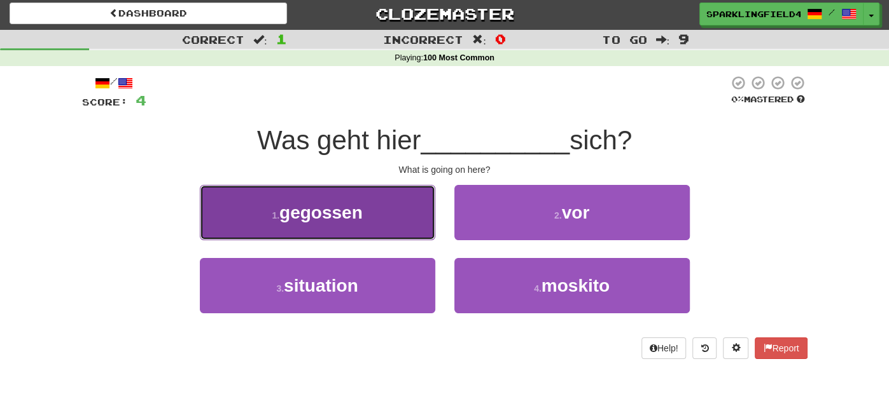
click at [391, 200] on button "1 . gegossen" at bounding box center [317, 212] width 235 height 55
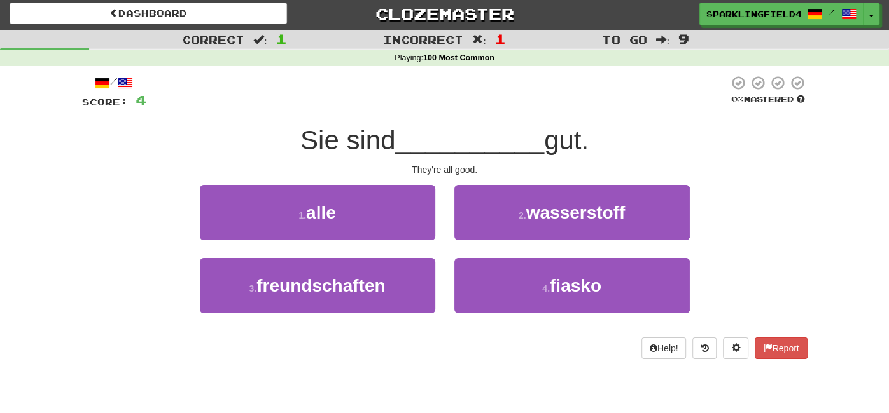
click at [369, 243] on div "1 . alle" at bounding box center [317, 221] width 254 height 73
click at [368, 240] on div "1 . alle" at bounding box center [317, 221] width 254 height 73
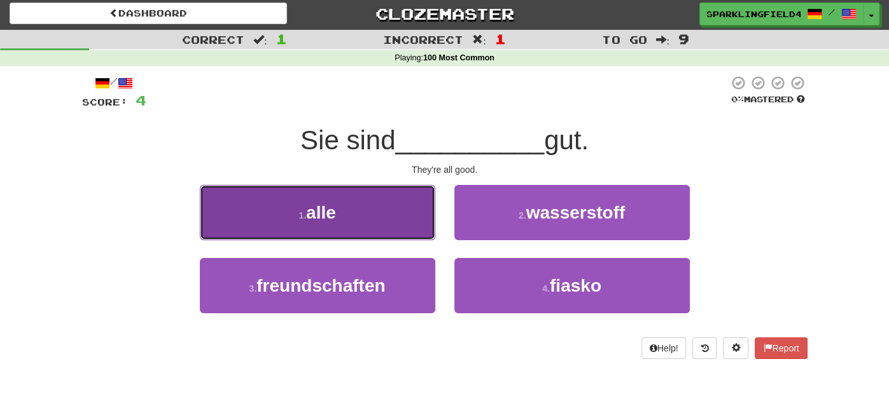
click at [365, 235] on button "1 . alle" at bounding box center [317, 212] width 235 height 55
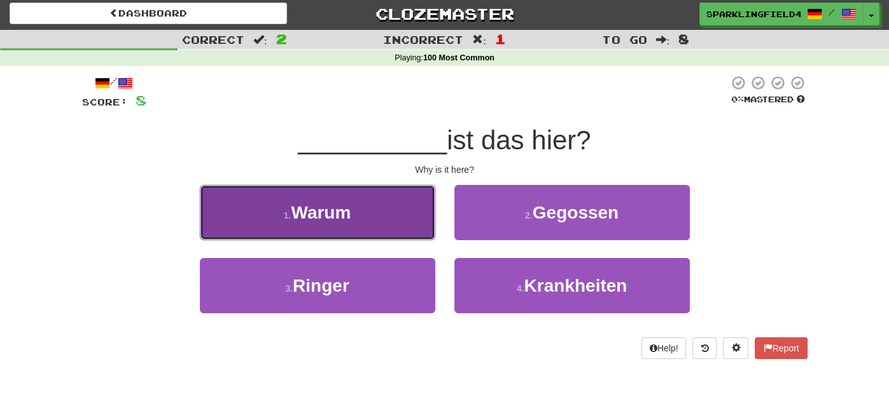
click at [371, 233] on button "1 . Warum" at bounding box center [317, 212] width 235 height 55
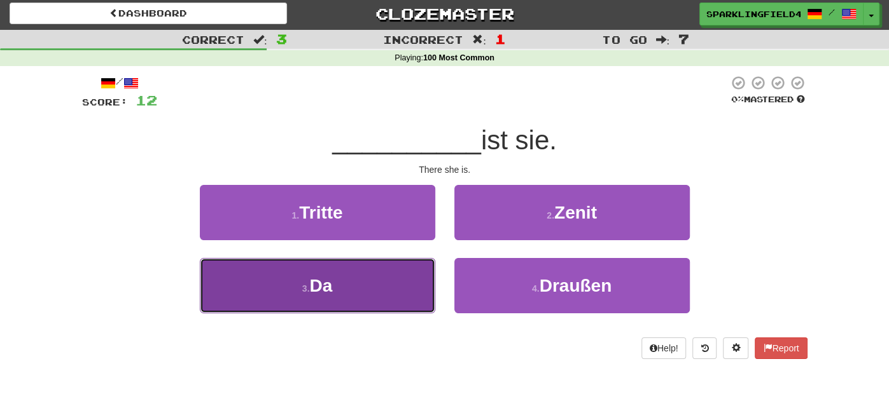
click at [370, 284] on button "3 . Da" at bounding box center [317, 285] width 235 height 55
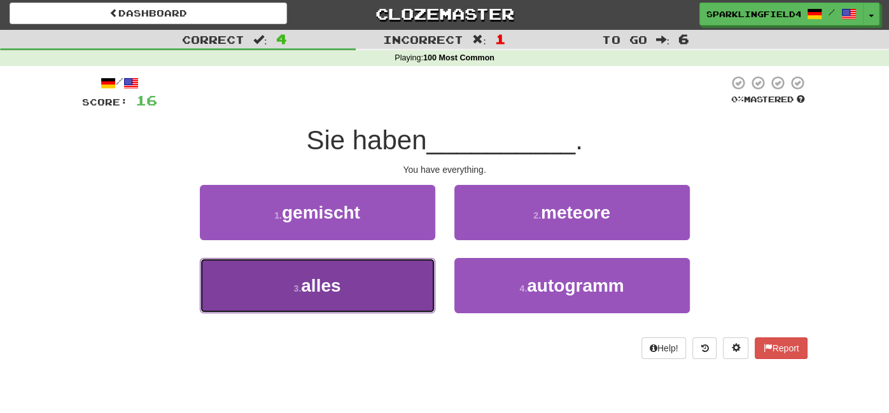
click at [371, 284] on button "3 . alles" at bounding box center [317, 285] width 235 height 55
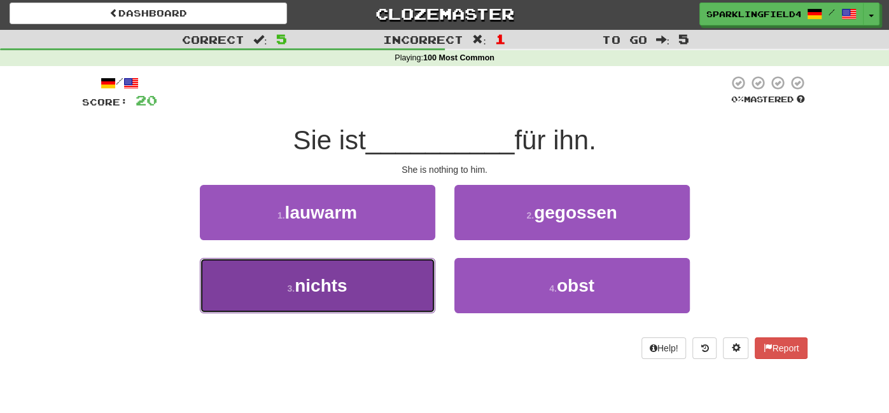
click at [349, 282] on button "3 . nichts" at bounding box center [317, 285] width 235 height 55
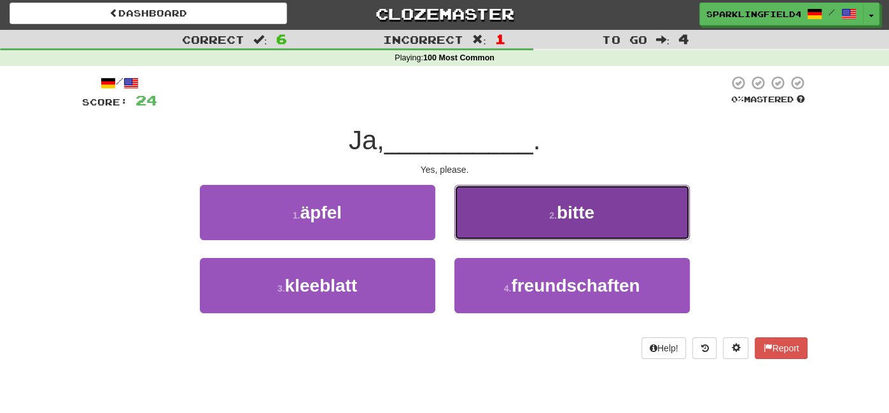
click at [480, 240] on button "2 . bitte" at bounding box center [571, 212] width 235 height 55
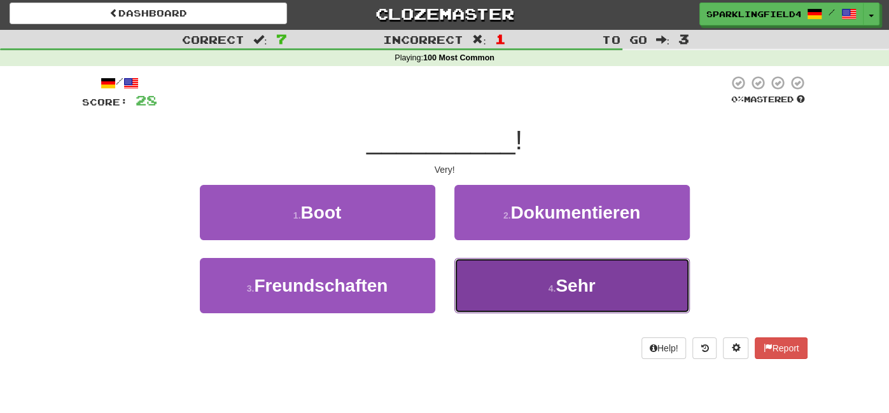
click at [480, 263] on button "4 . Sehr" at bounding box center [571, 285] width 235 height 55
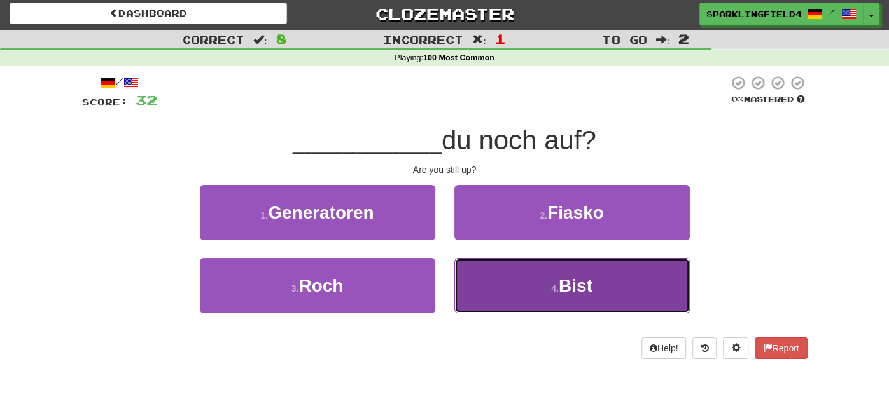
click at [480, 274] on button "4 . Bist" at bounding box center [571, 285] width 235 height 55
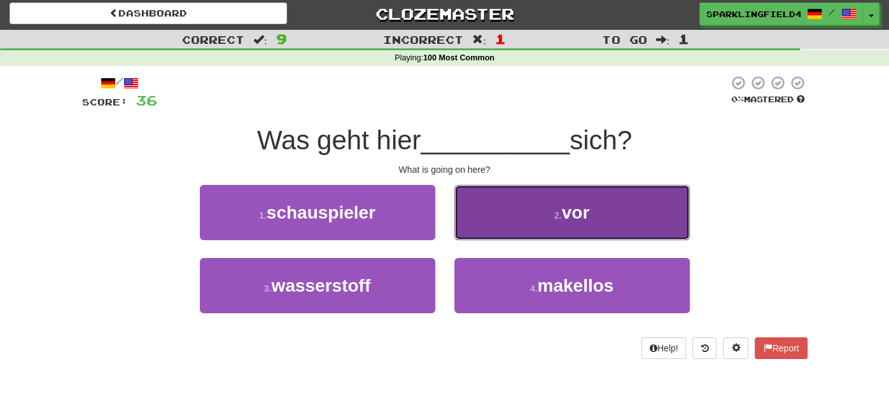
click at [480, 220] on button "2 . vor" at bounding box center [571, 212] width 235 height 55
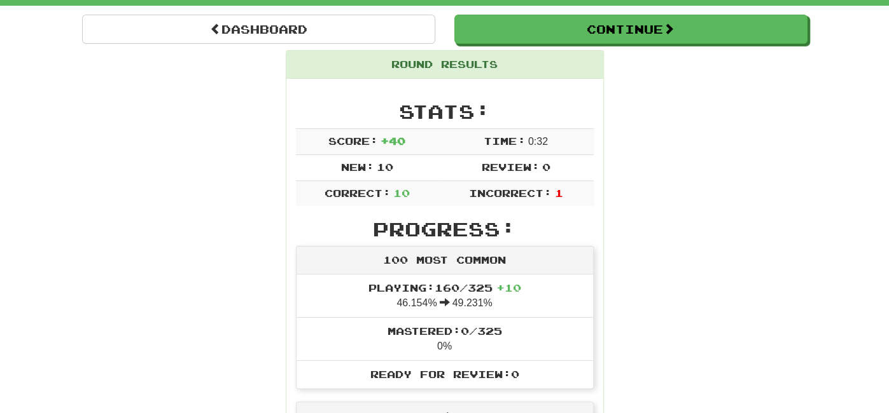
scroll to position [0, 0]
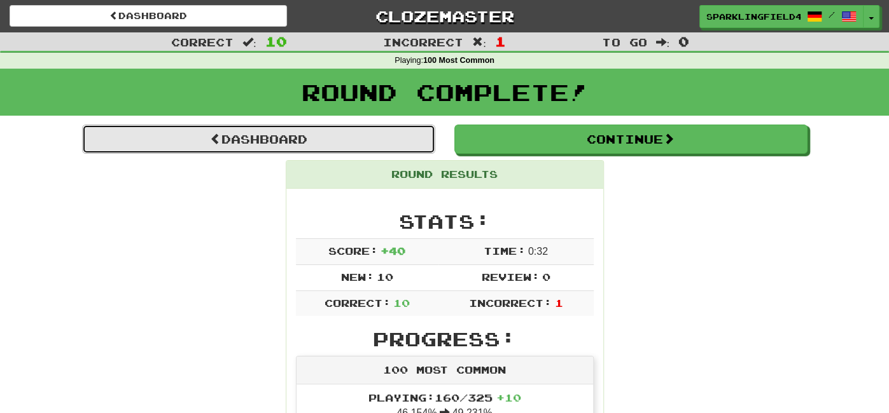
click at [319, 135] on link "Dashboard" at bounding box center [258, 139] width 353 height 29
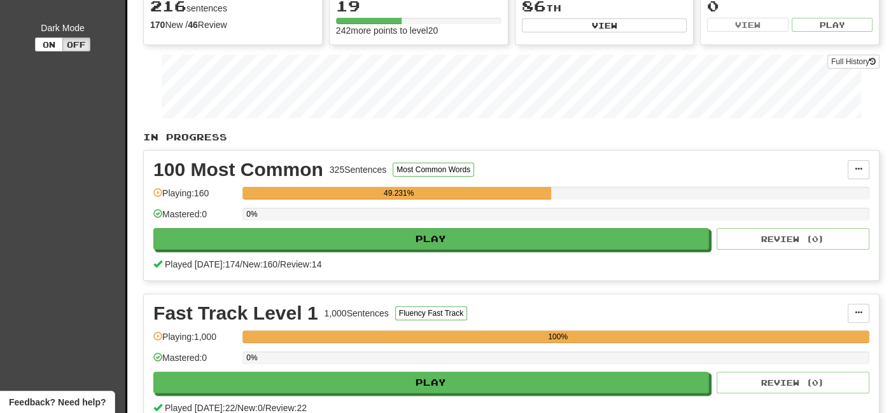
scroll to position [143, 0]
click at [847, 163] on div "100 Most Common 325 Sentences Most Common Words" at bounding box center [500, 169] width 694 height 19
click at [851, 165] on button at bounding box center [858, 169] width 22 height 19
click at [775, 198] on ul "Manage Sentences Unpin from Dashboard" at bounding box center [802, 207] width 133 height 53
click at [861, 166] on span at bounding box center [858, 169] width 8 height 8
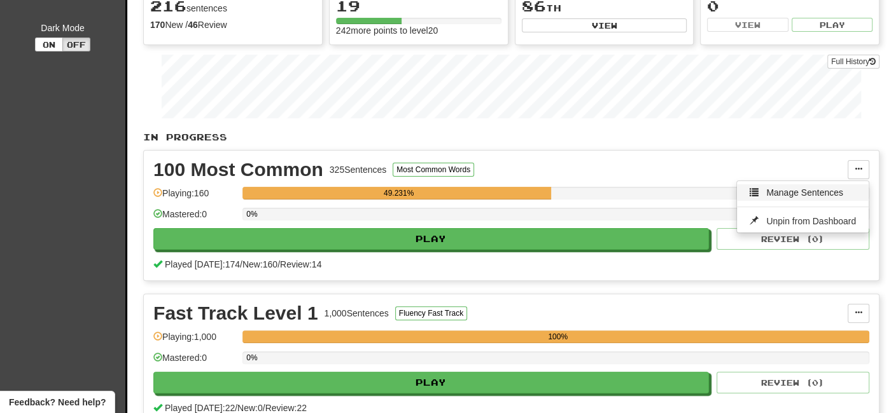
click at [810, 188] on span "Manage Sentences" at bounding box center [804, 193] width 77 height 10
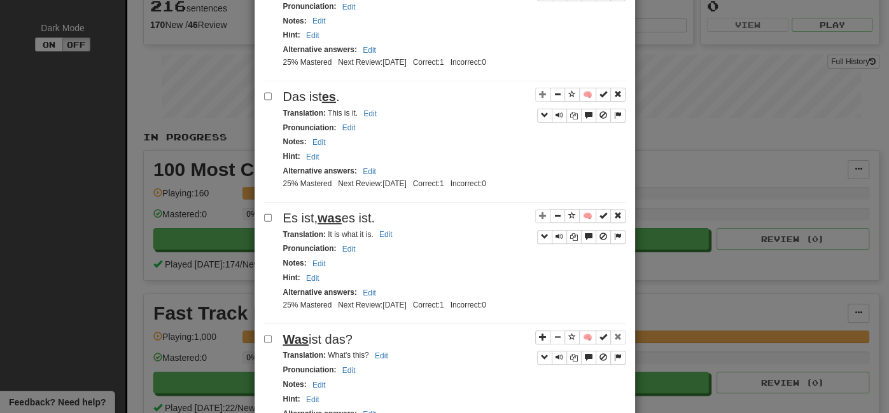
scroll to position [0, 0]
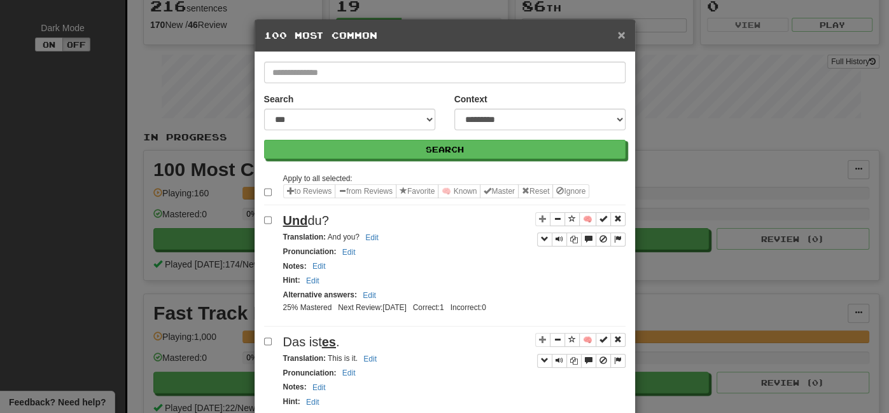
click at [621, 36] on span "×" at bounding box center [621, 34] width 8 height 15
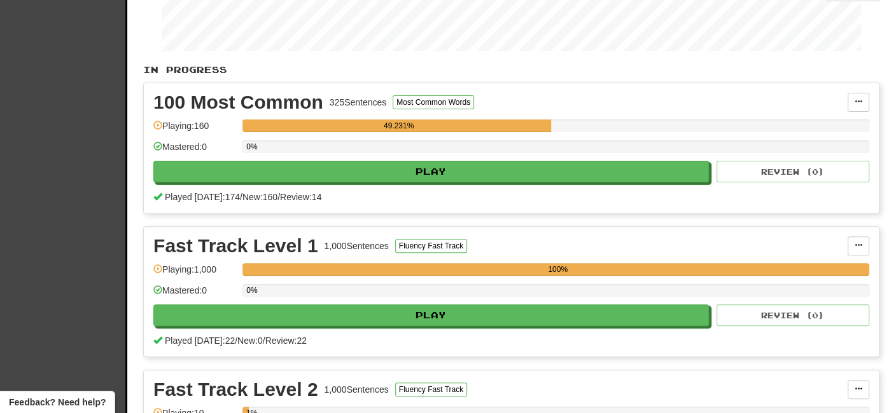
scroll to position [210, 0]
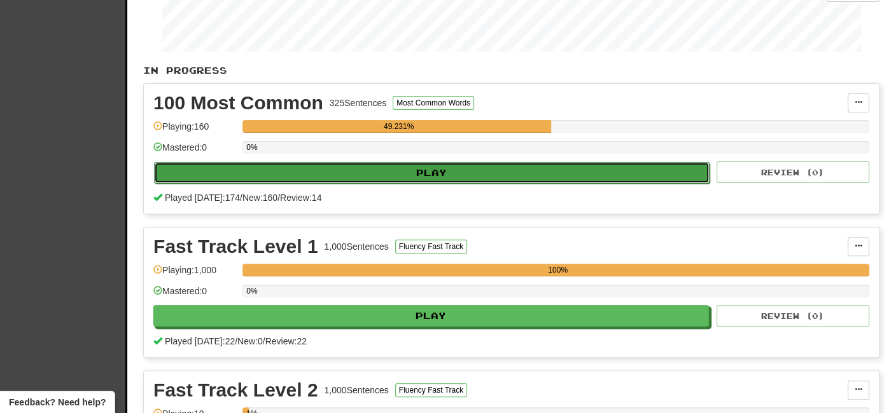
click at [503, 176] on button "Play" at bounding box center [431, 173] width 555 height 22
select select "**"
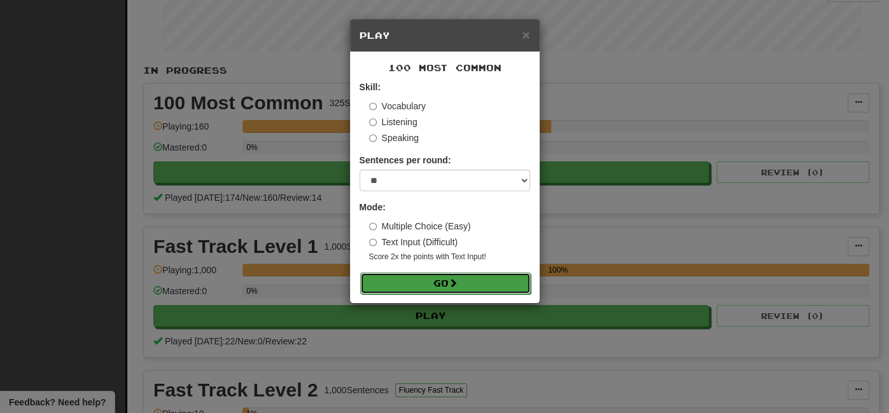
click at [426, 290] on button "Go" at bounding box center [445, 284] width 170 height 22
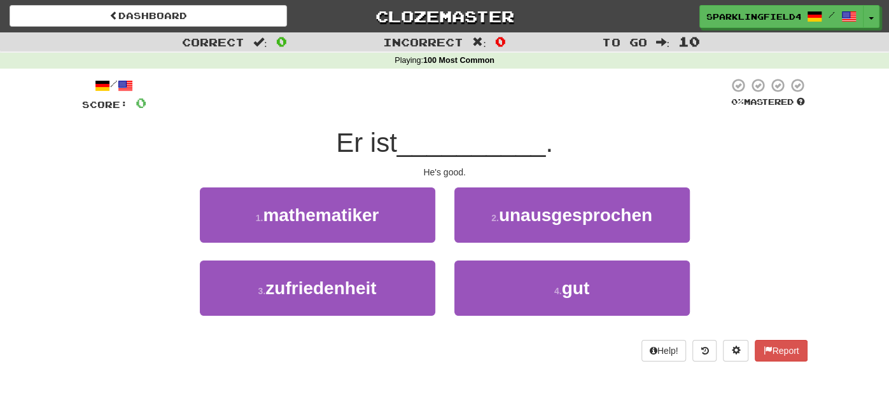
click at [537, 316] on div "4 . gut" at bounding box center [572, 297] width 254 height 73
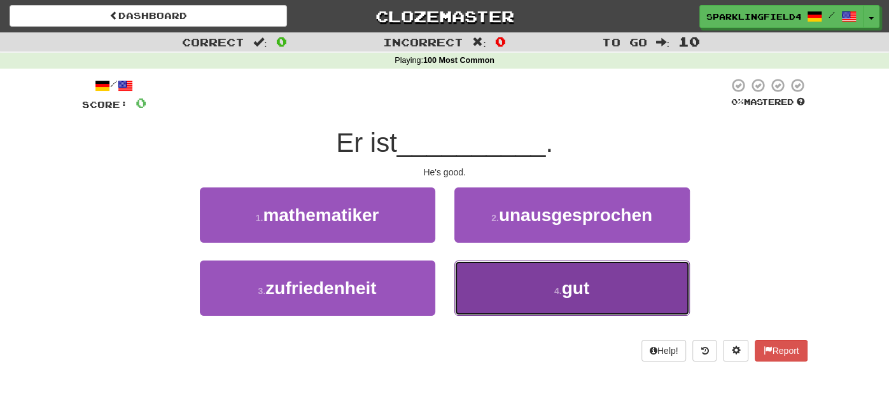
click at [532, 303] on button "4 . gut" at bounding box center [571, 288] width 235 height 55
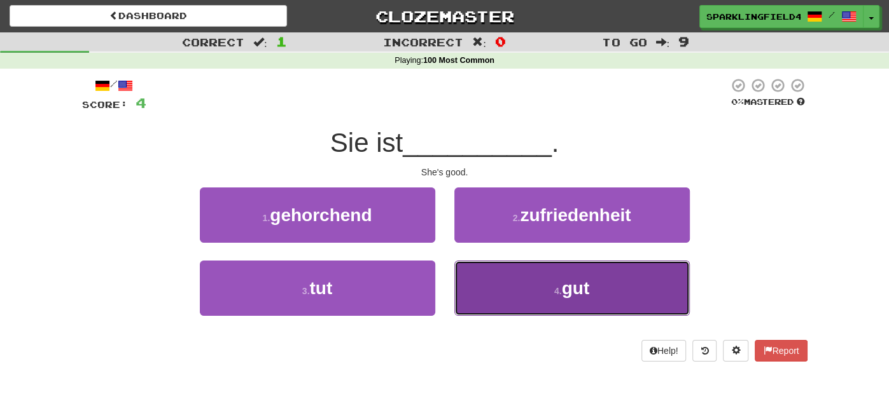
click at [514, 270] on button "4 . gut" at bounding box center [571, 288] width 235 height 55
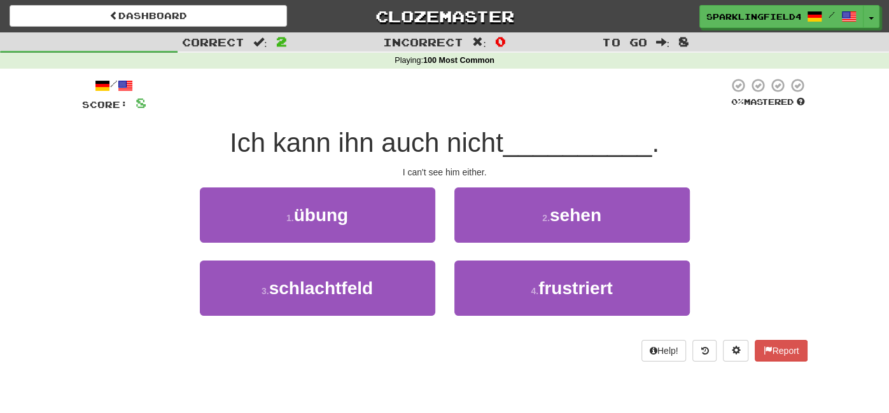
click at [510, 243] on div "2 . sehen" at bounding box center [572, 224] width 254 height 73
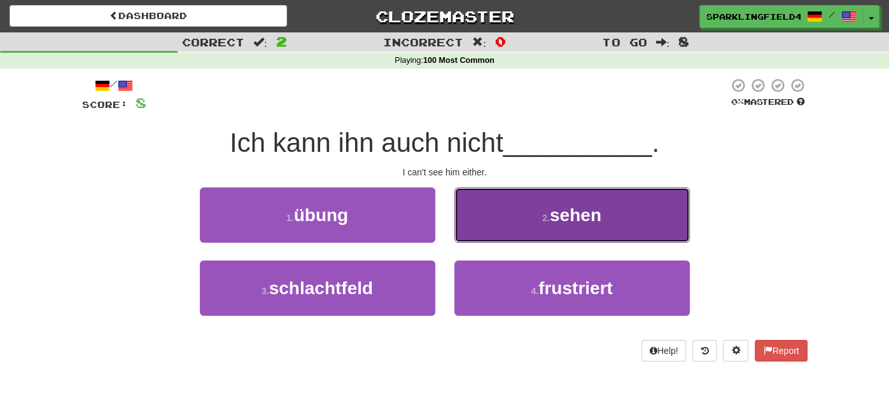
click at [509, 238] on button "2 . sehen" at bounding box center [571, 215] width 235 height 55
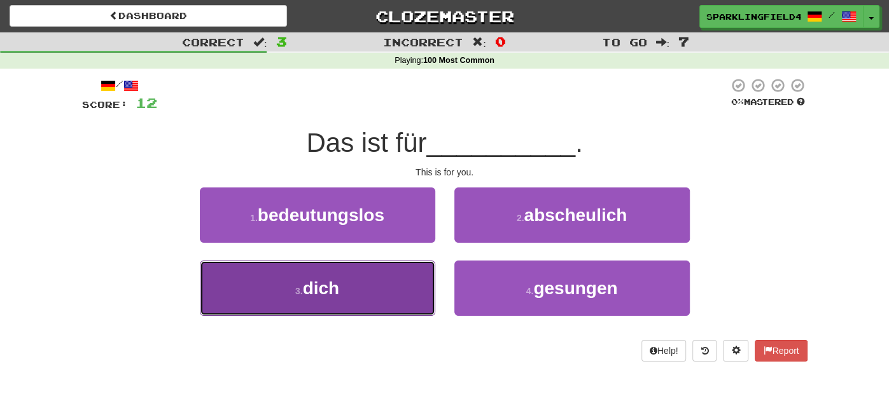
click at [415, 280] on button "3 . dich" at bounding box center [317, 288] width 235 height 55
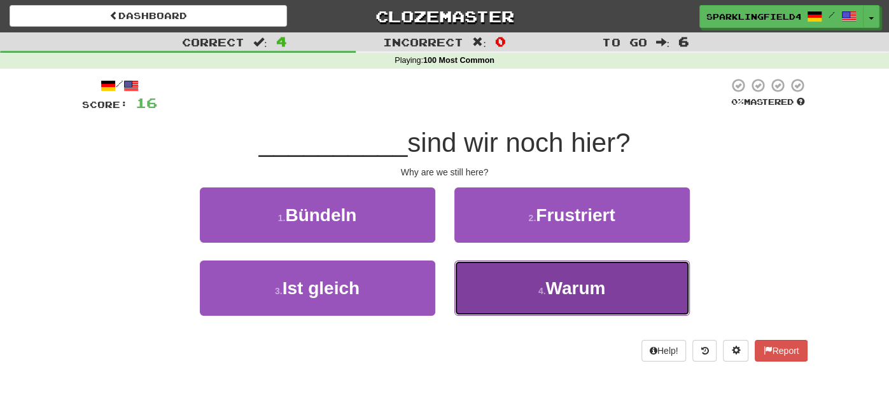
click at [558, 293] on span "Warum" at bounding box center [575, 289] width 60 height 20
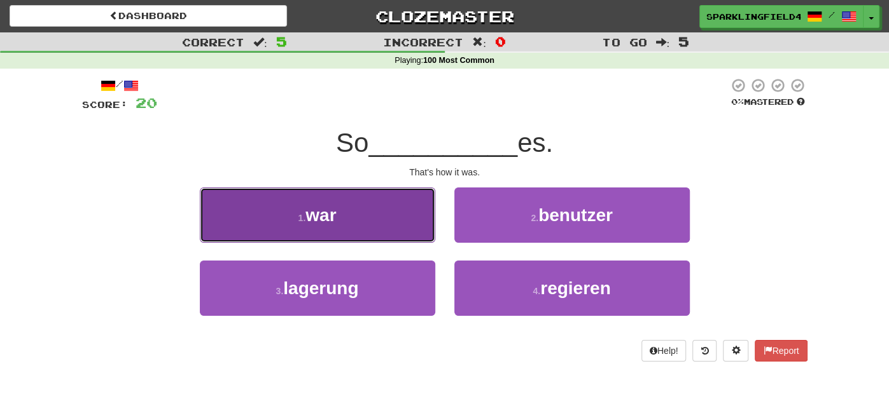
click at [378, 235] on button "1 . war" at bounding box center [317, 215] width 235 height 55
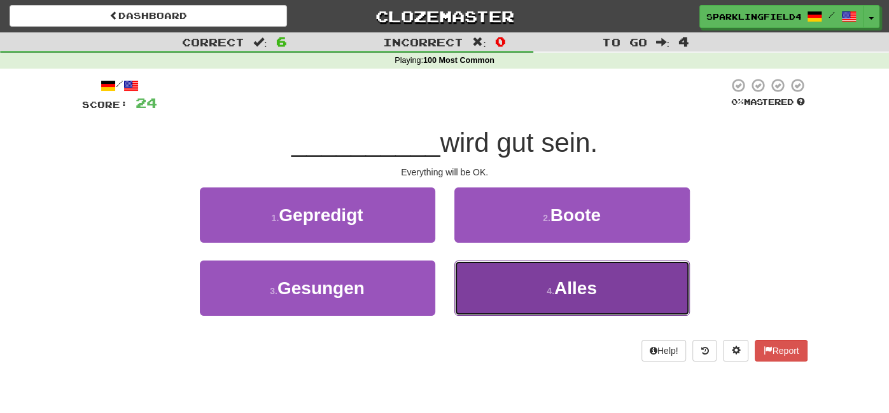
click at [555, 294] on span "Alles" at bounding box center [575, 289] width 43 height 20
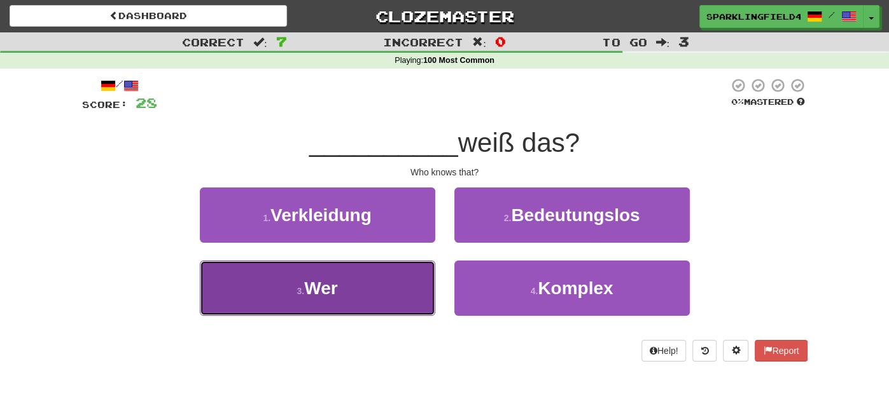
click at [392, 294] on button "3 . Wer" at bounding box center [317, 288] width 235 height 55
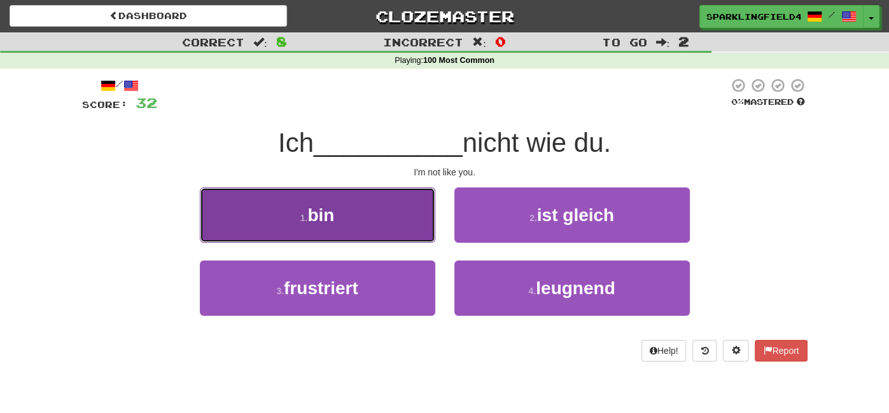
click at [394, 217] on button "1 . bin" at bounding box center [317, 215] width 235 height 55
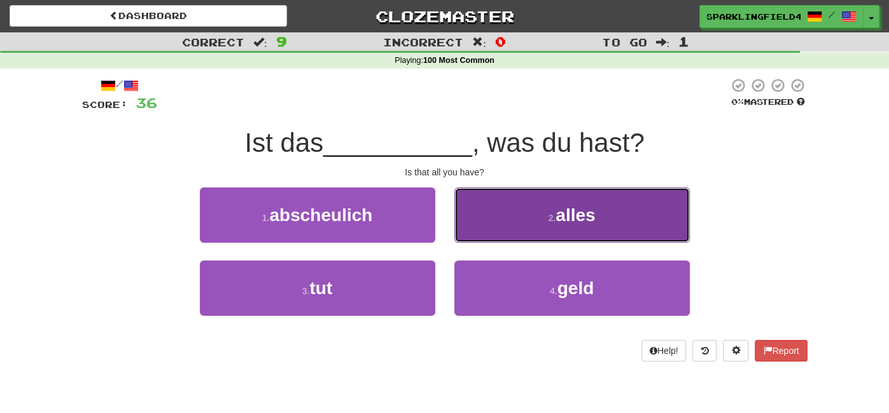
click at [581, 207] on span "alles" at bounding box center [574, 215] width 39 height 20
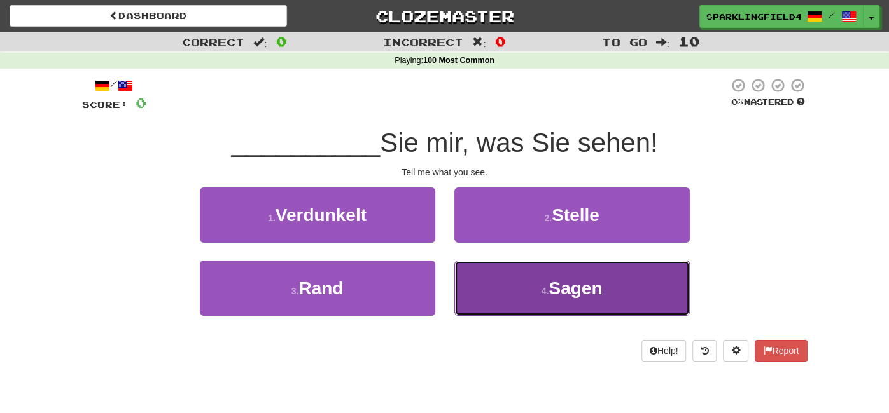
click at [508, 273] on button "4 . Sagen" at bounding box center [571, 288] width 235 height 55
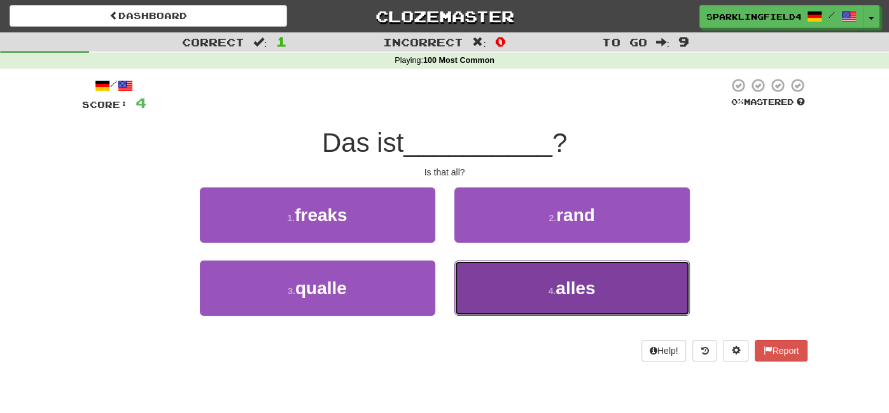
click at [596, 299] on button "4 . alles" at bounding box center [571, 288] width 235 height 55
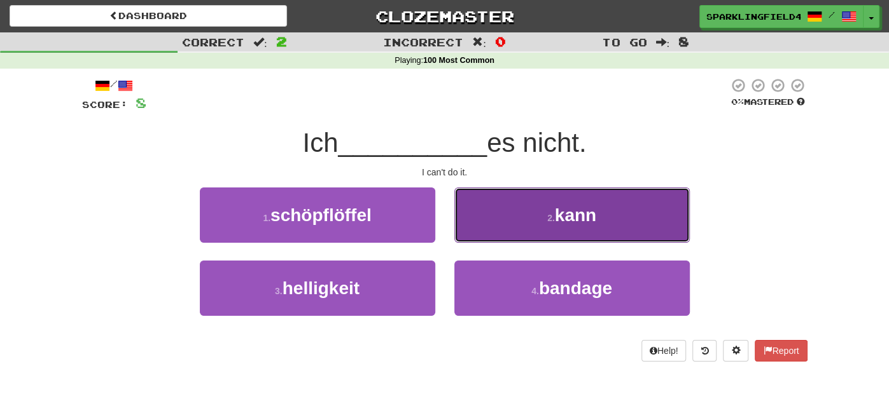
click at [560, 228] on button "2 . kann" at bounding box center [571, 215] width 235 height 55
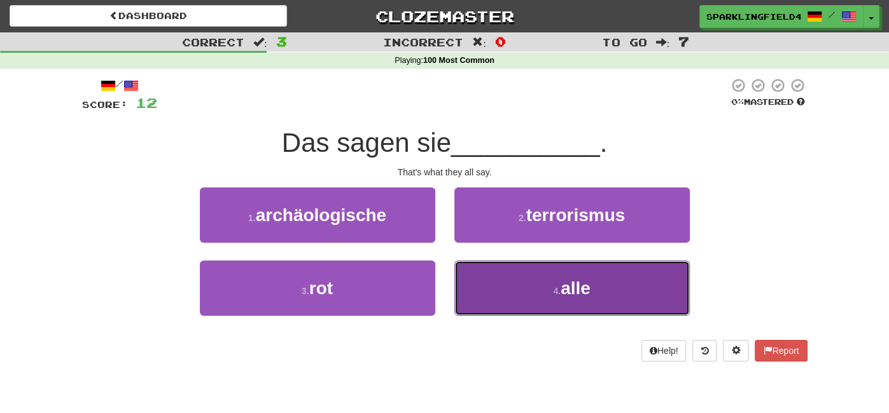
click at [522, 279] on button "4 . alle" at bounding box center [571, 288] width 235 height 55
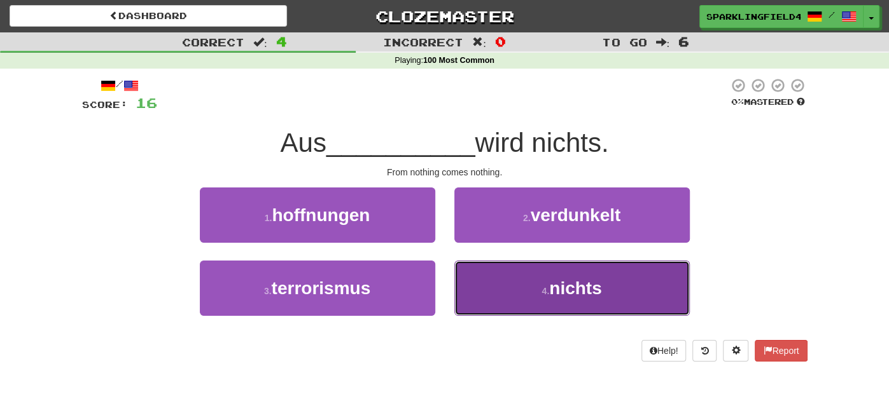
click at [520, 299] on button "4 . nichts" at bounding box center [571, 288] width 235 height 55
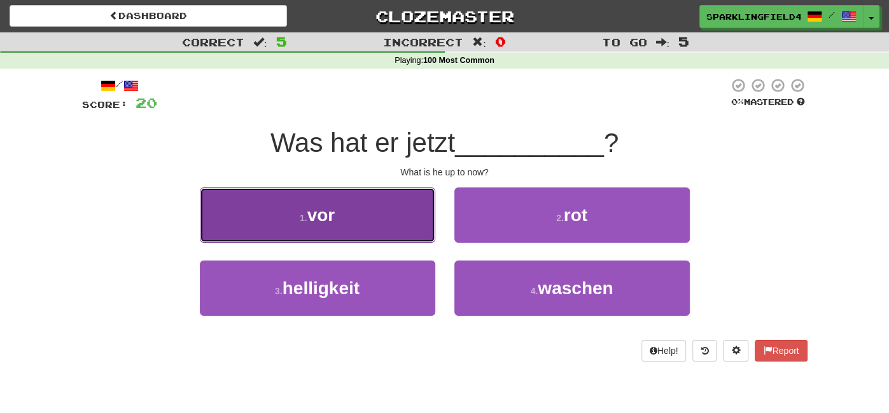
click at [368, 215] on button "1 . vor" at bounding box center [317, 215] width 235 height 55
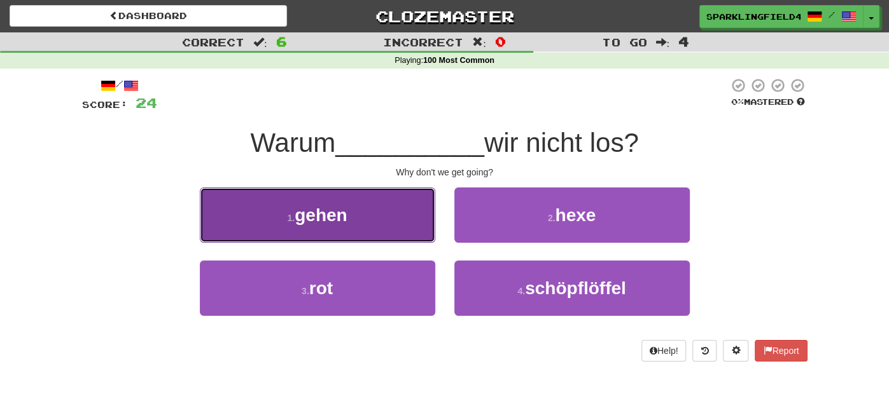
click at [404, 214] on button "1 . gehen" at bounding box center [317, 215] width 235 height 55
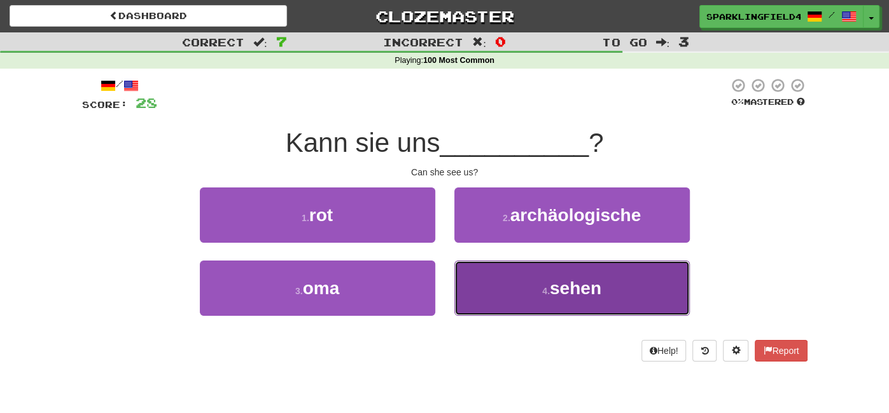
click at [507, 272] on button "4 . sehen" at bounding box center [571, 288] width 235 height 55
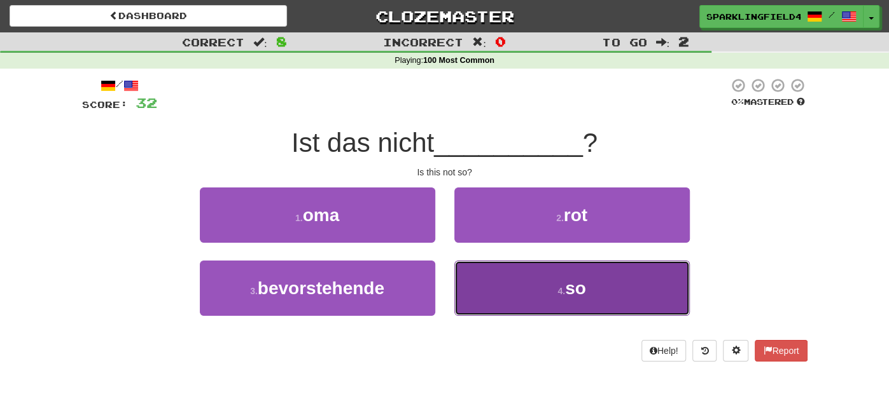
click at [506, 293] on button "4 . so" at bounding box center [571, 288] width 235 height 55
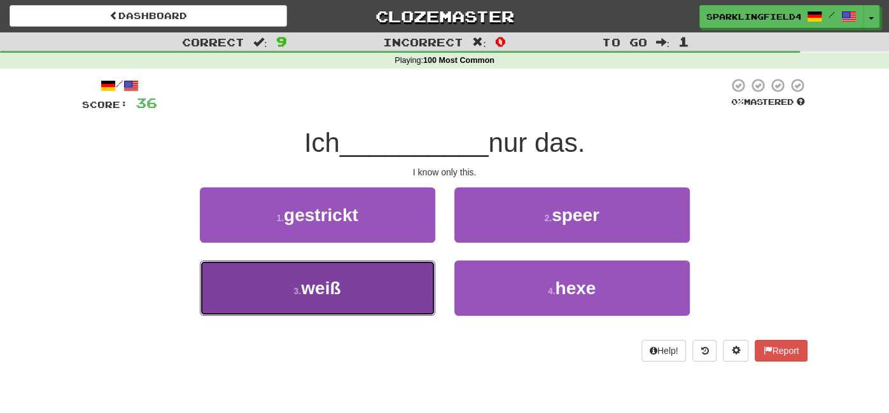
click at [419, 298] on button "3 . weiß" at bounding box center [317, 288] width 235 height 55
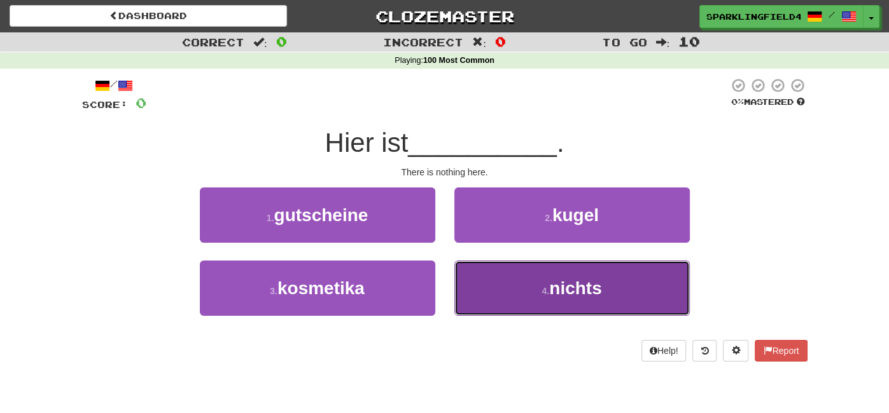
click at [527, 301] on button "4 . nichts" at bounding box center [571, 288] width 235 height 55
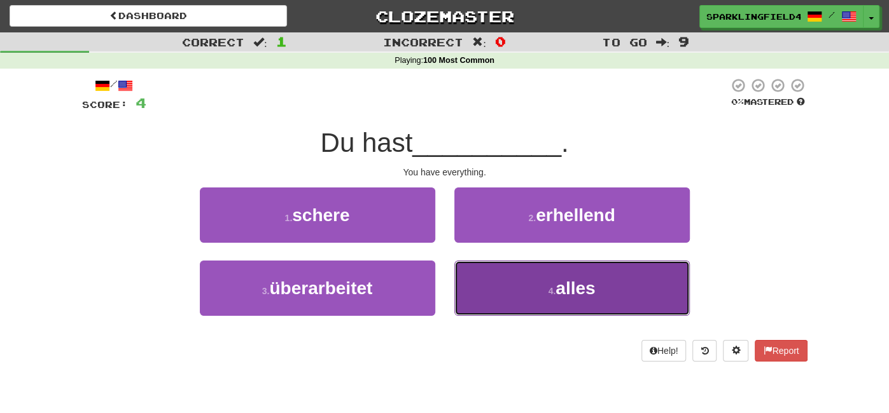
click at [526, 284] on button "4 . alles" at bounding box center [571, 288] width 235 height 55
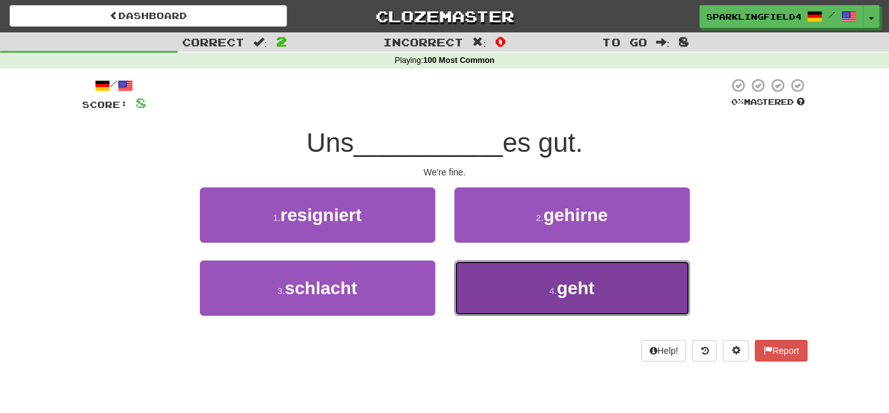
click at [525, 304] on button "4 . geht" at bounding box center [571, 288] width 235 height 55
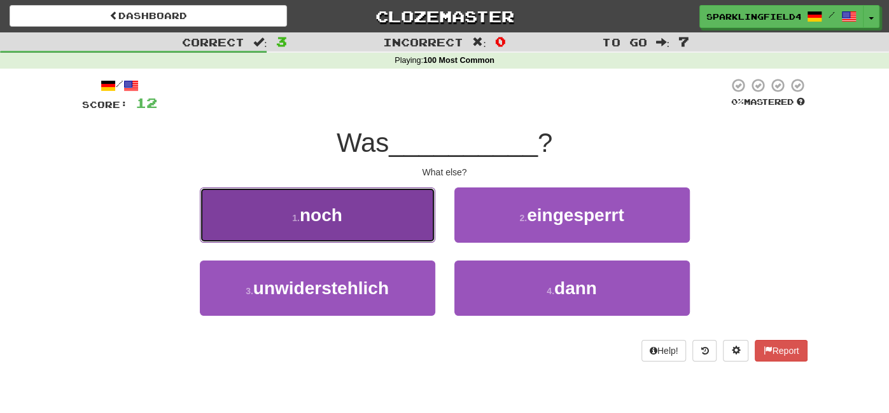
click at [401, 229] on button "1 . noch" at bounding box center [317, 215] width 235 height 55
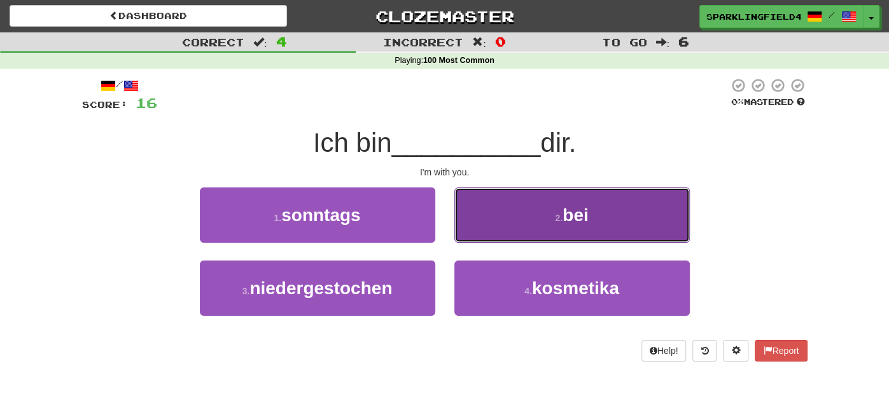
click at [482, 226] on button "2 . bei" at bounding box center [571, 215] width 235 height 55
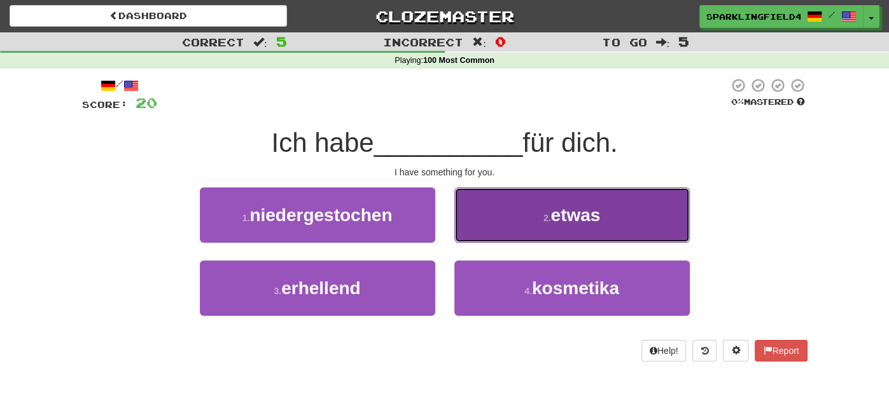
click at [488, 235] on button "2 . etwas" at bounding box center [571, 215] width 235 height 55
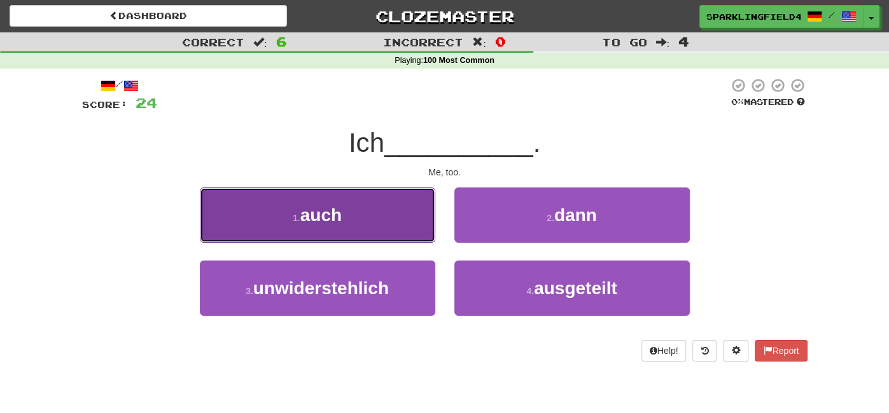
click at [370, 210] on button "1 . auch" at bounding box center [317, 215] width 235 height 55
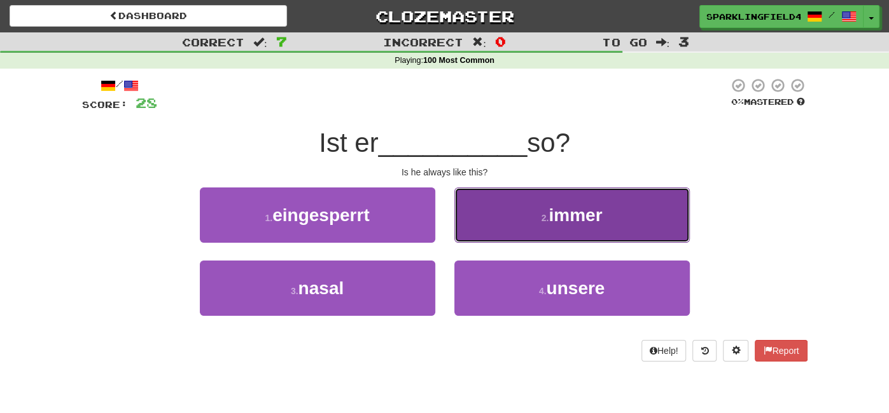
click at [498, 193] on button "2 . immer" at bounding box center [571, 215] width 235 height 55
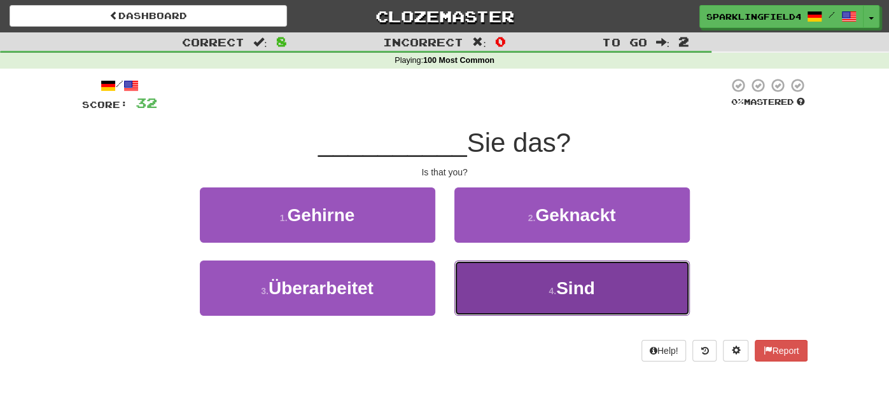
click at [507, 266] on button "4 . Sind" at bounding box center [571, 288] width 235 height 55
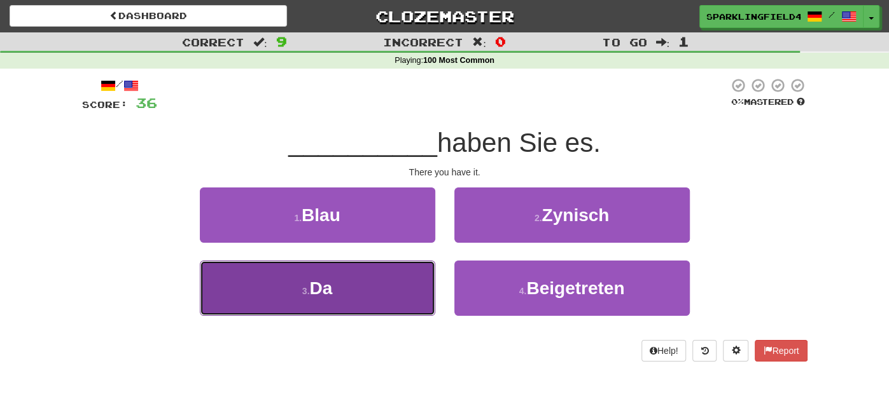
click at [377, 266] on button "3 . Da" at bounding box center [317, 288] width 235 height 55
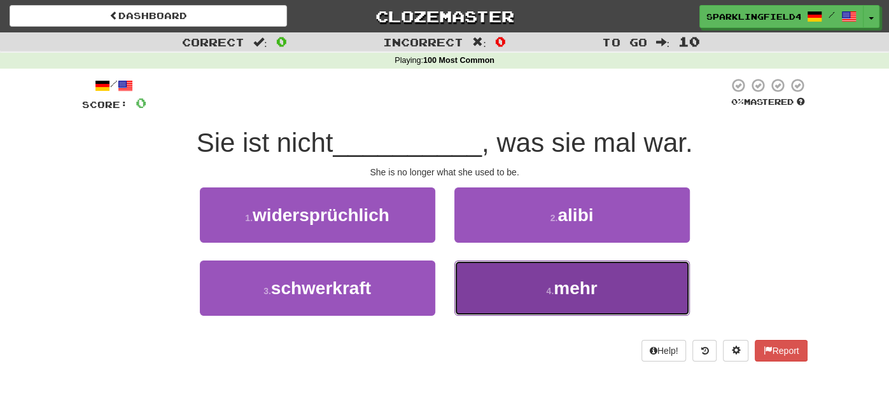
click at [517, 280] on button "4 . mehr" at bounding box center [571, 288] width 235 height 55
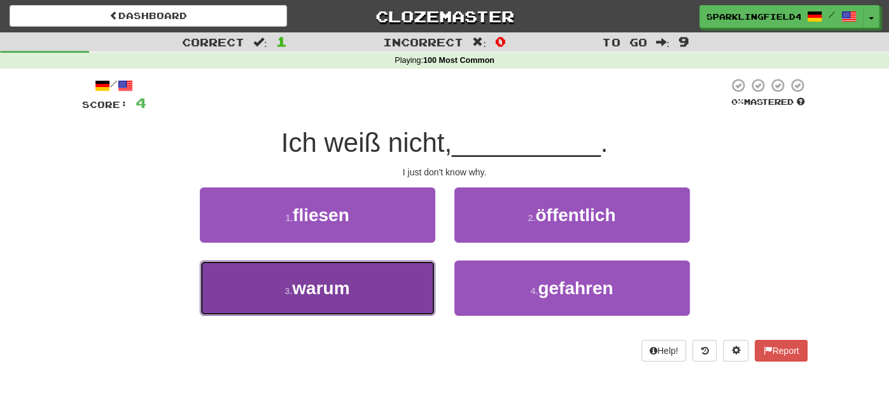
click at [397, 273] on button "3 . warum" at bounding box center [317, 288] width 235 height 55
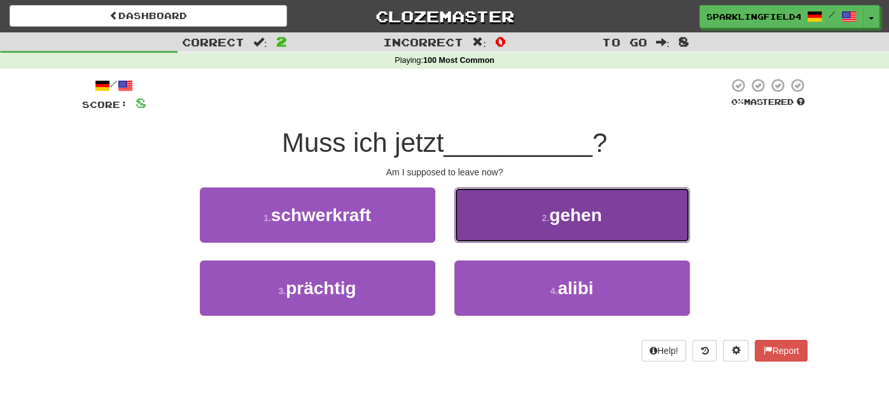
click at [520, 240] on button "2 . gehen" at bounding box center [571, 215] width 235 height 55
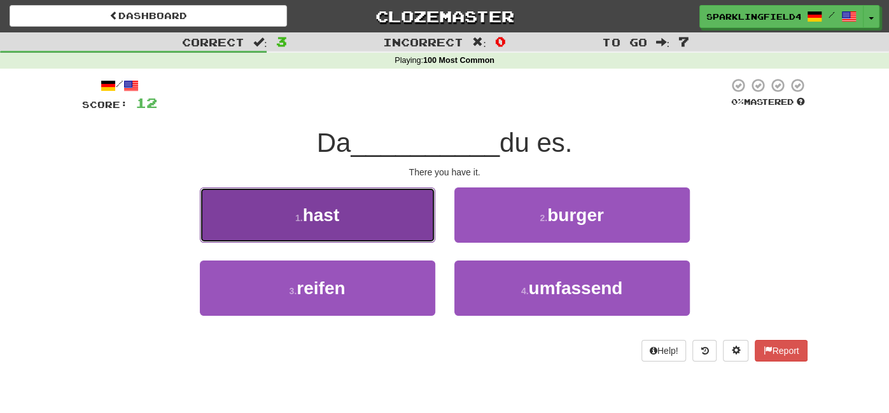
click at [427, 235] on button "1 . hast" at bounding box center [317, 215] width 235 height 55
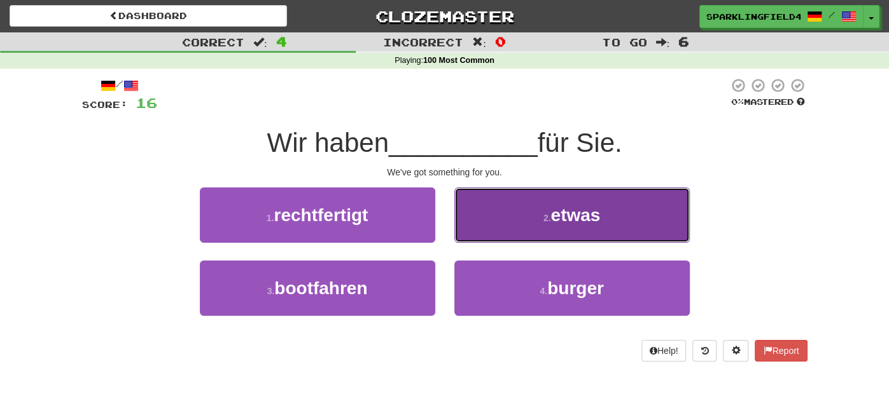
click at [553, 223] on span "etwas" at bounding box center [575, 215] width 50 height 20
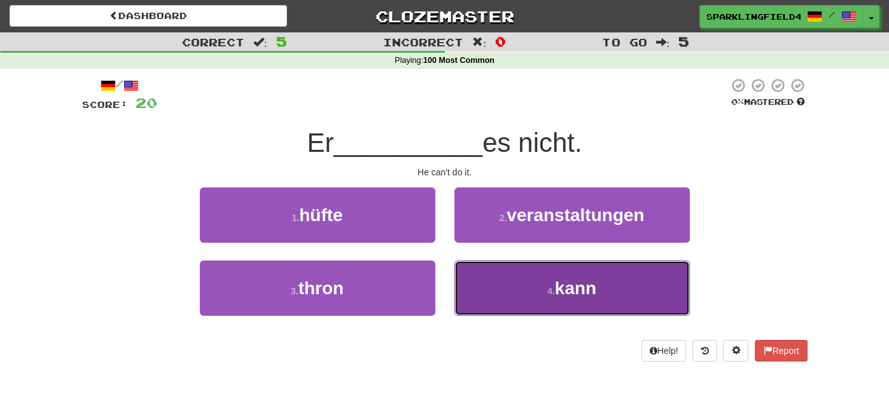
click at [506, 277] on button "4 . kann" at bounding box center [571, 288] width 235 height 55
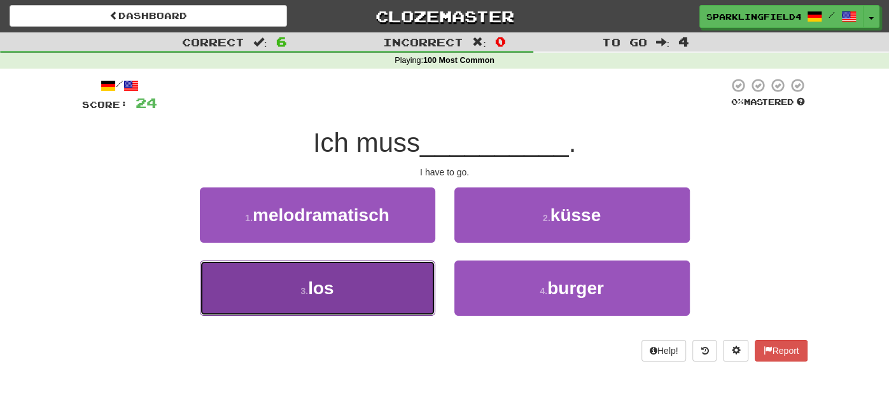
click at [399, 282] on button "3 . los" at bounding box center [317, 288] width 235 height 55
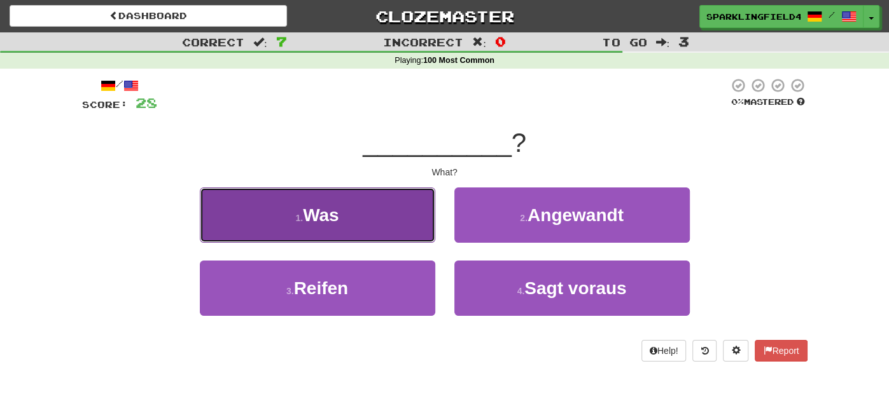
click at [407, 230] on button "1 . Was" at bounding box center [317, 215] width 235 height 55
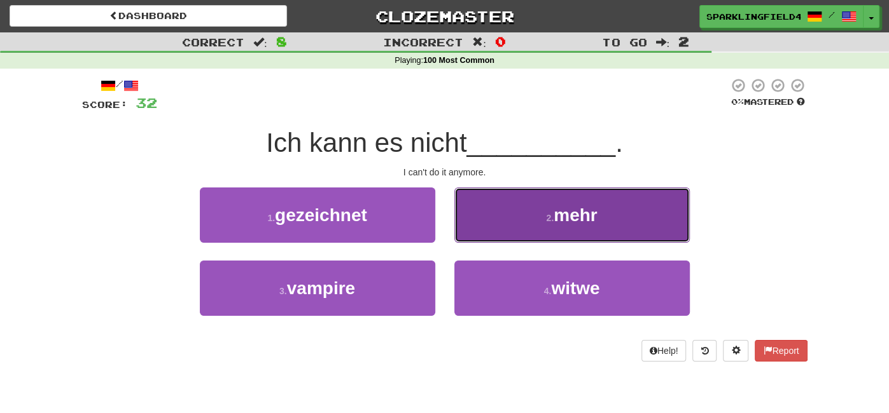
click at [494, 234] on button "2 . mehr" at bounding box center [571, 215] width 235 height 55
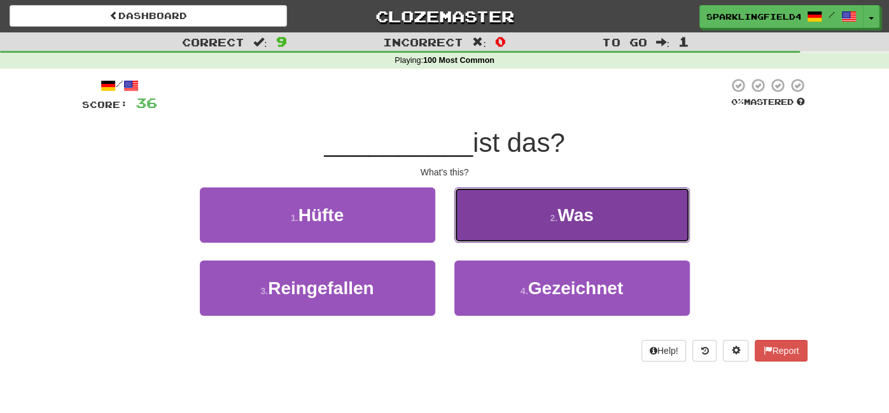
click at [488, 237] on button "2 . Was" at bounding box center [571, 215] width 235 height 55
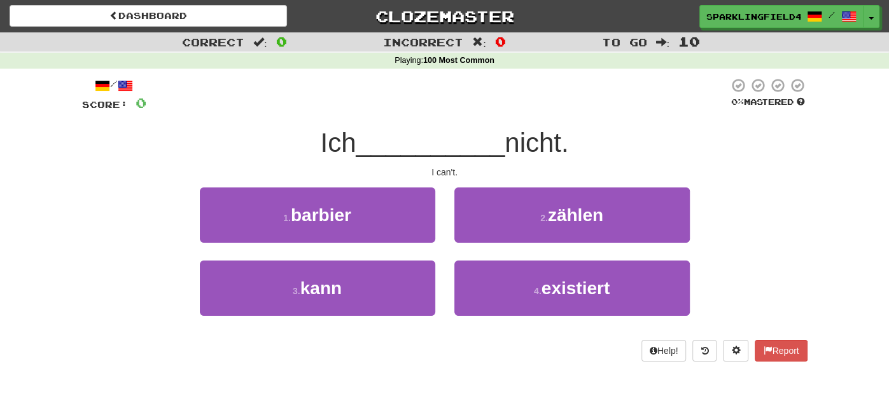
click at [371, 259] on div "1 . barbier" at bounding box center [317, 224] width 254 height 73
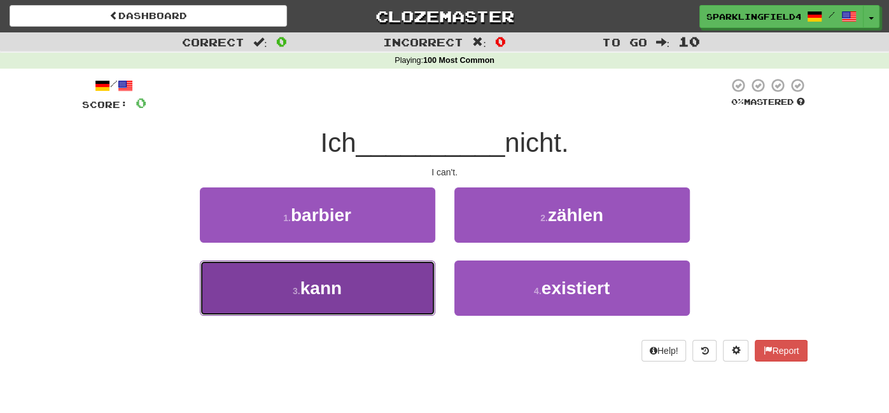
click at [366, 268] on button "3 . kann" at bounding box center [317, 288] width 235 height 55
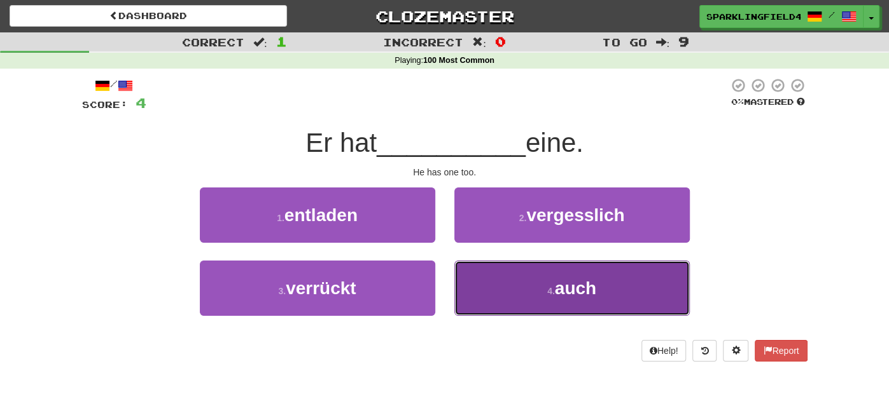
click at [532, 296] on button "4 . auch" at bounding box center [571, 288] width 235 height 55
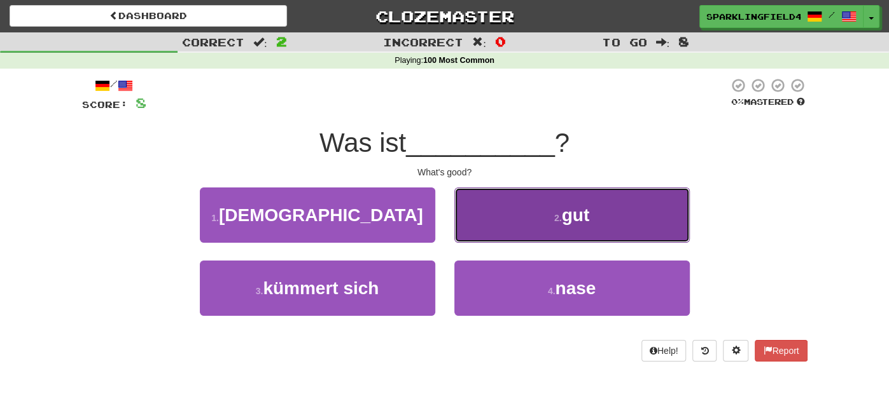
click at [530, 234] on button "2 . gut" at bounding box center [571, 215] width 235 height 55
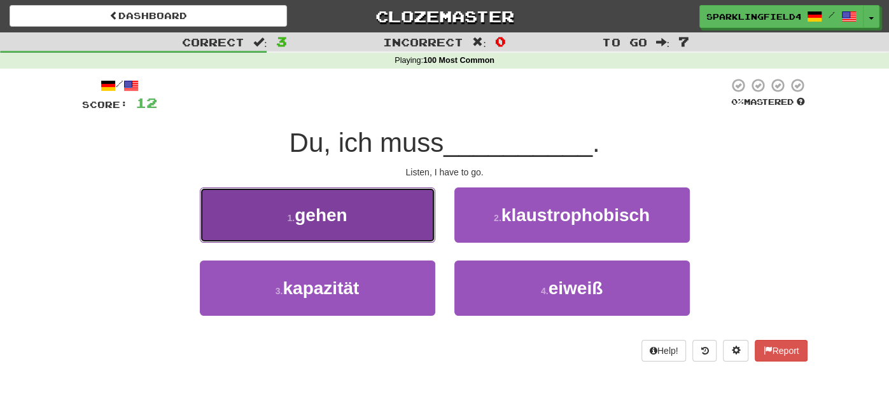
click at [401, 223] on button "1 . gehen" at bounding box center [317, 215] width 235 height 55
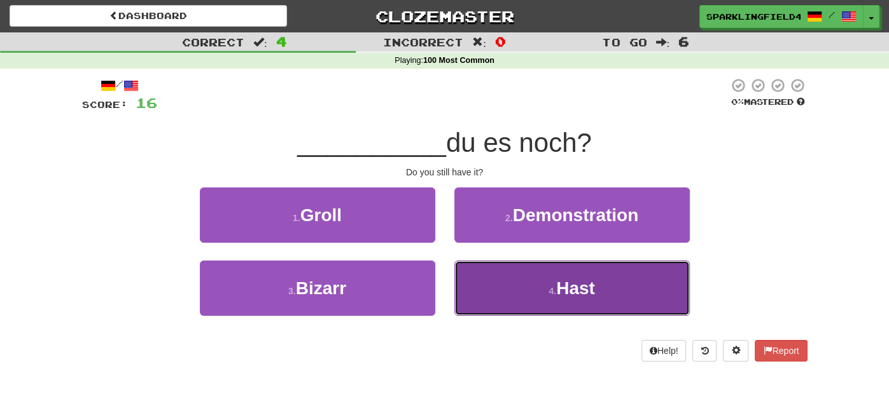
click at [520, 284] on button "4 . Hast" at bounding box center [571, 288] width 235 height 55
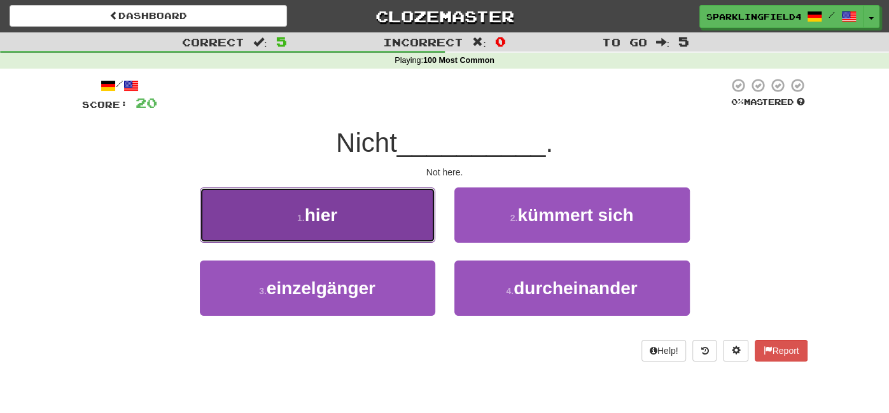
click at [430, 230] on button "1 . hier" at bounding box center [317, 215] width 235 height 55
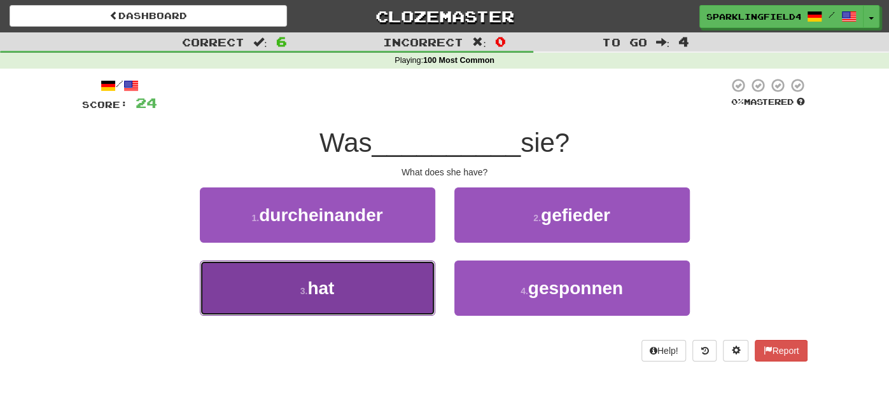
click at [402, 278] on button "3 . hat" at bounding box center [317, 288] width 235 height 55
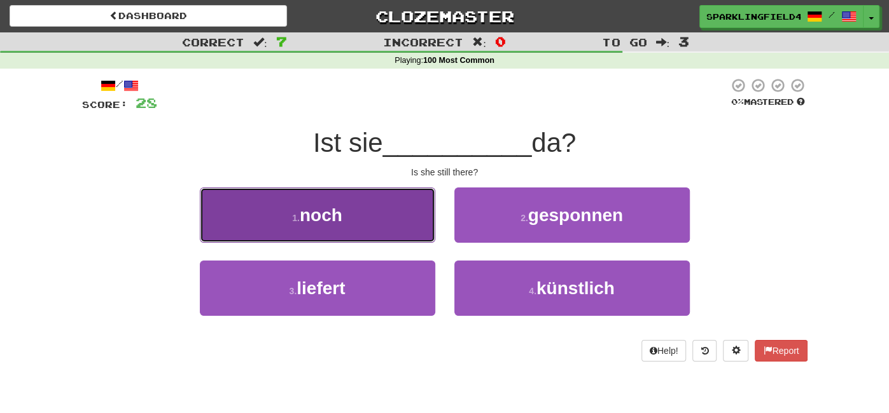
click at [425, 203] on button "1 . noch" at bounding box center [317, 215] width 235 height 55
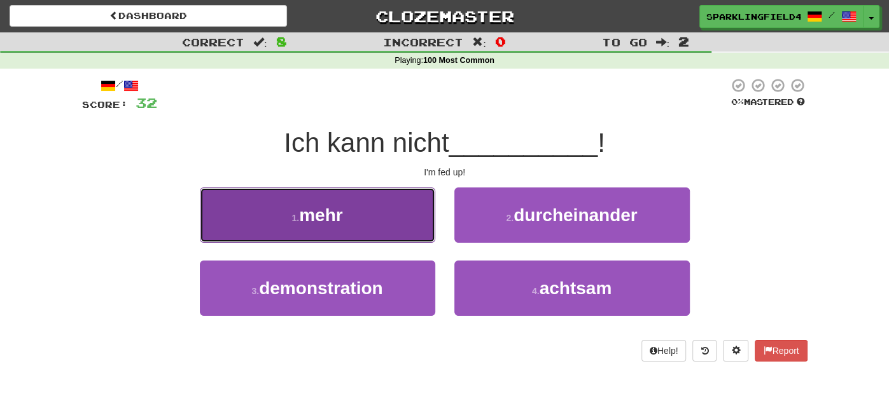
click at [399, 235] on button "1 . mehr" at bounding box center [317, 215] width 235 height 55
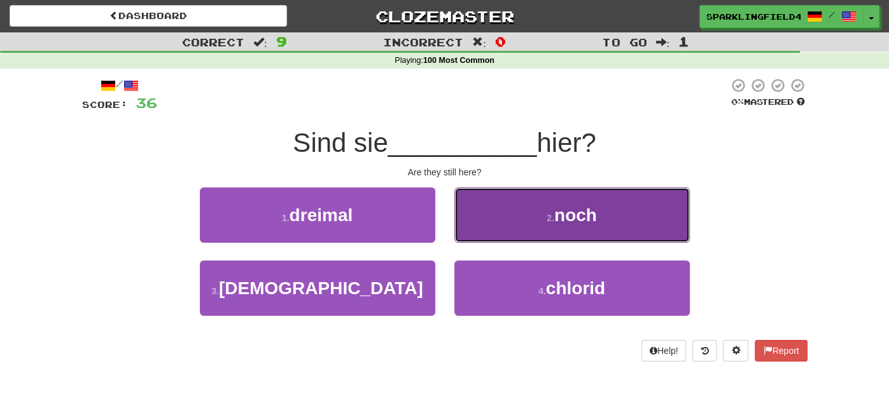
click at [472, 232] on button "2 . noch" at bounding box center [571, 215] width 235 height 55
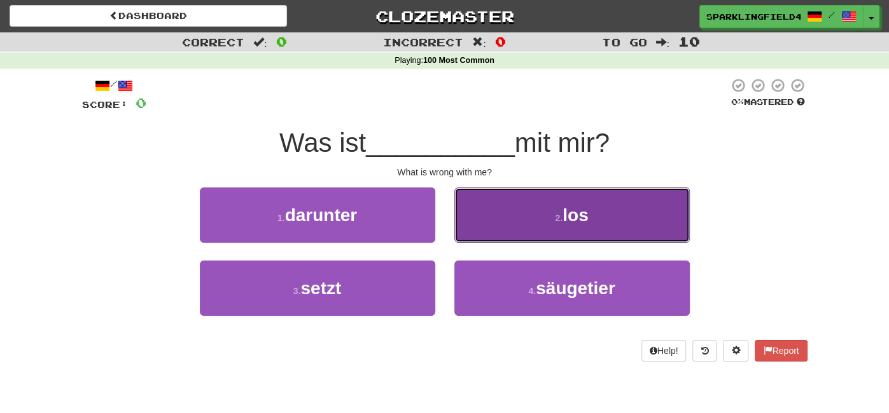
click at [483, 239] on button "2 . los" at bounding box center [571, 215] width 235 height 55
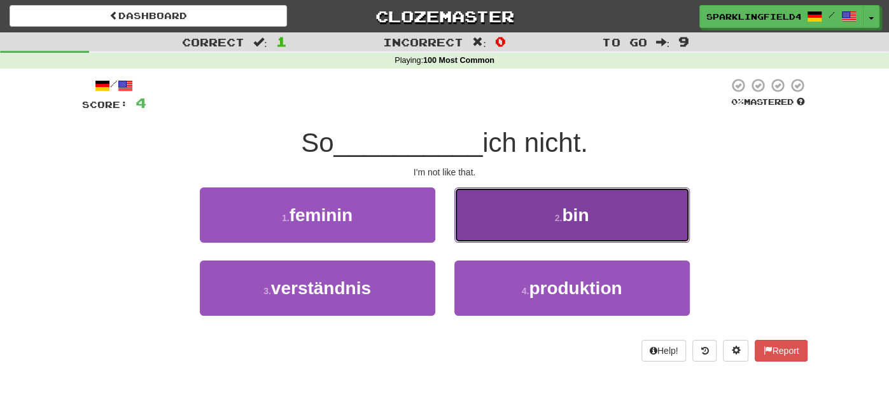
click at [485, 232] on button "2 . bin" at bounding box center [571, 215] width 235 height 55
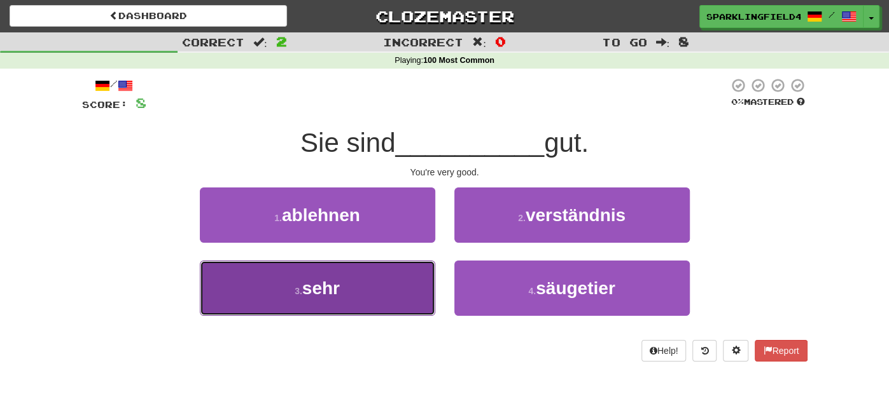
click at [387, 275] on button "3 . sehr" at bounding box center [317, 288] width 235 height 55
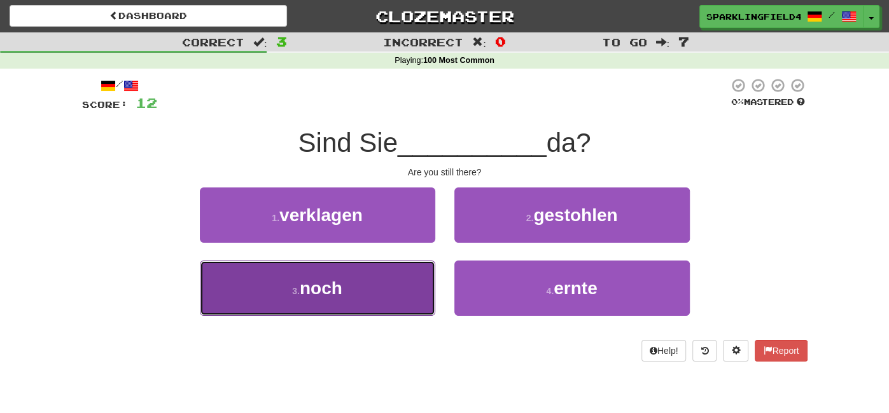
click at [390, 289] on button "3 . noch" at bounding box center [317, 288] width 235 height 55
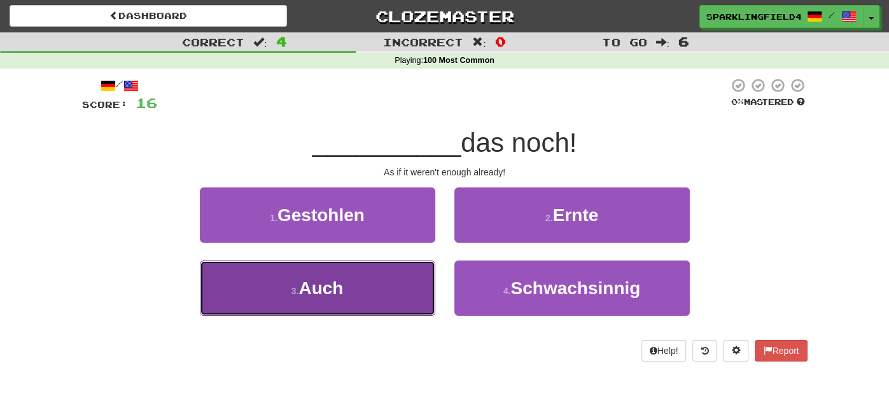
click at [388, 294] on button "3 . Auch" at bounding box center [317, 288] width 235 height 55
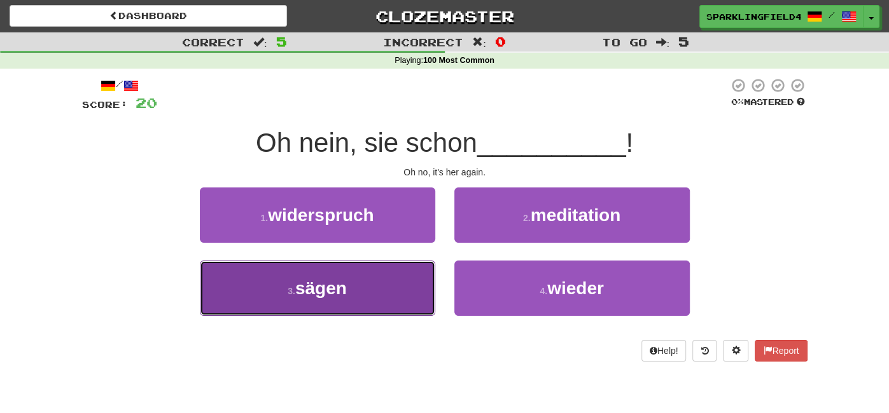
click at [392, 293] on button "3 . sägen" at bounding box center [317, 288] width 235 height 55
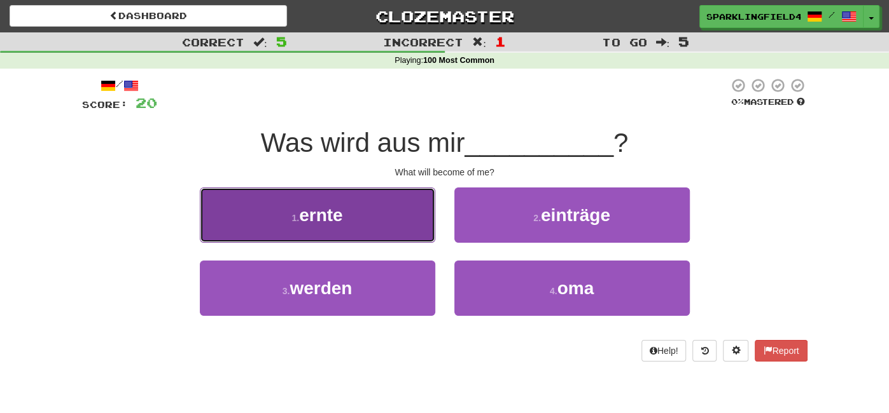
click at [360, 225] on button "1 . ernte" at bounding box center [317, 215] width 235 height 55
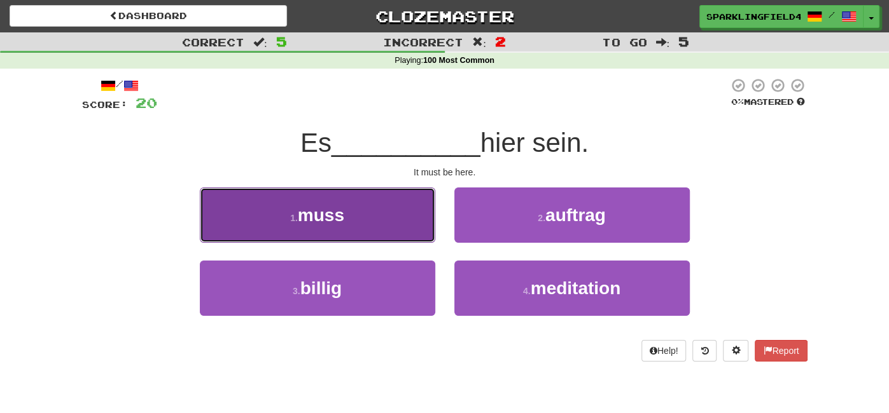
click at [387, 228] on button "1 . muss" at bounding box center [317, 215] width 235 height 55
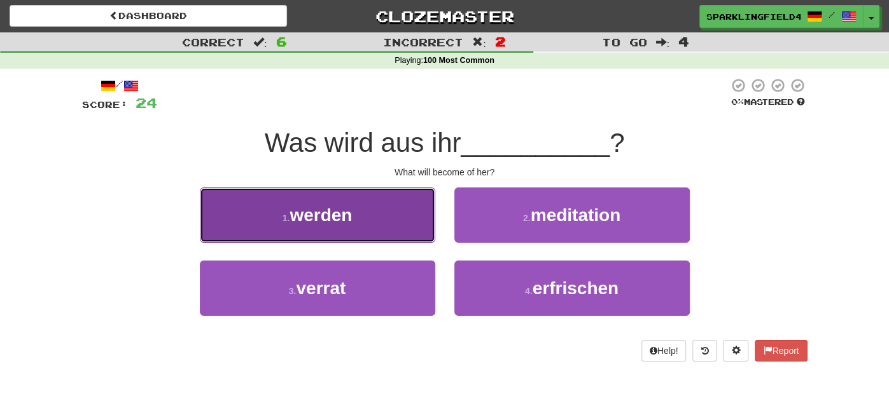
click at [389, 239] on button "1 . werden" at bounding box center [317, 215] width 235 height 55
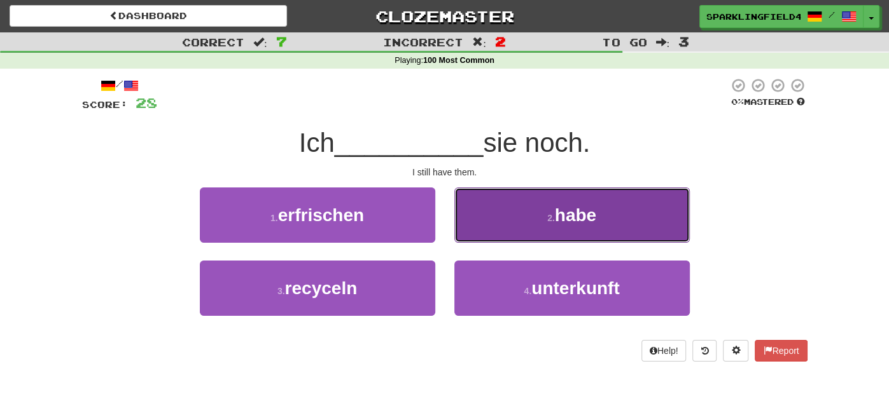
click at [497, 234] on button "2 . habe" at bounding box center [571, 215] width 235 height 55
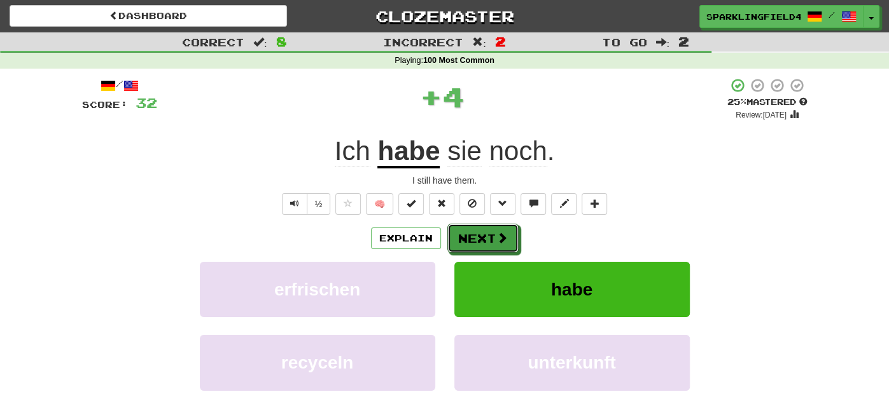
click at [497, 234] on span at bounding box center [501, 237] width 11 height 11
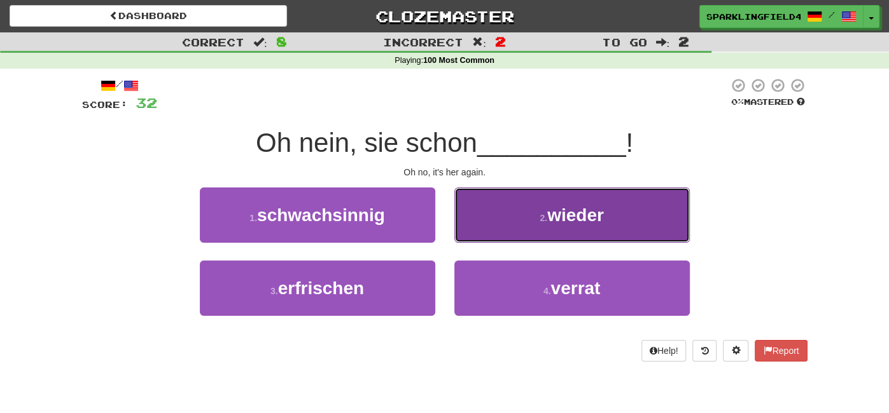
click at [494, 230] on button "2 . wieder" at bounding box center [571, 215] width 235 height 55
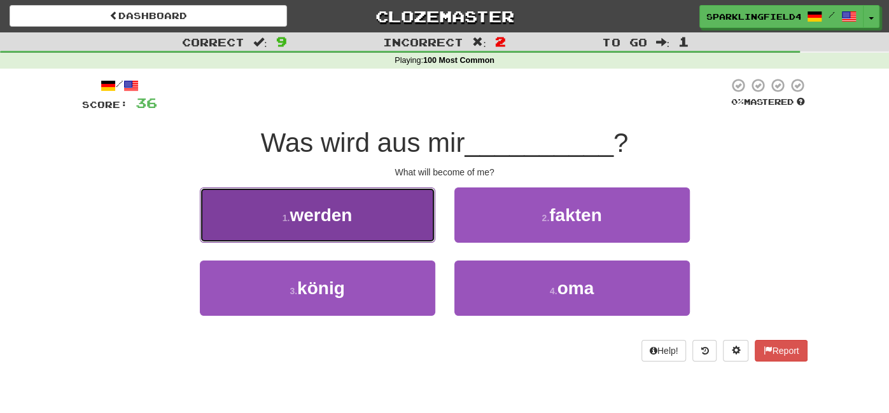
click at [398, 211] on button "1 . werden" at bounding box center [317, 215] width 235 height 55
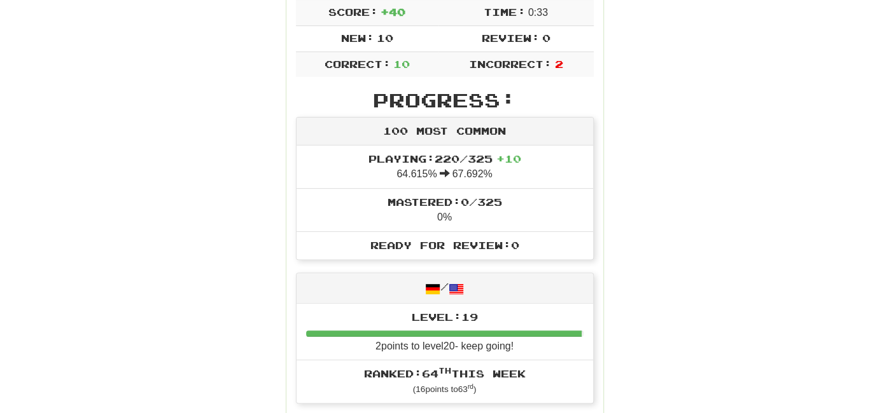
scroll to position [257, 0]
